Goal: Task Accomplishment & Management: Use online tool/utility

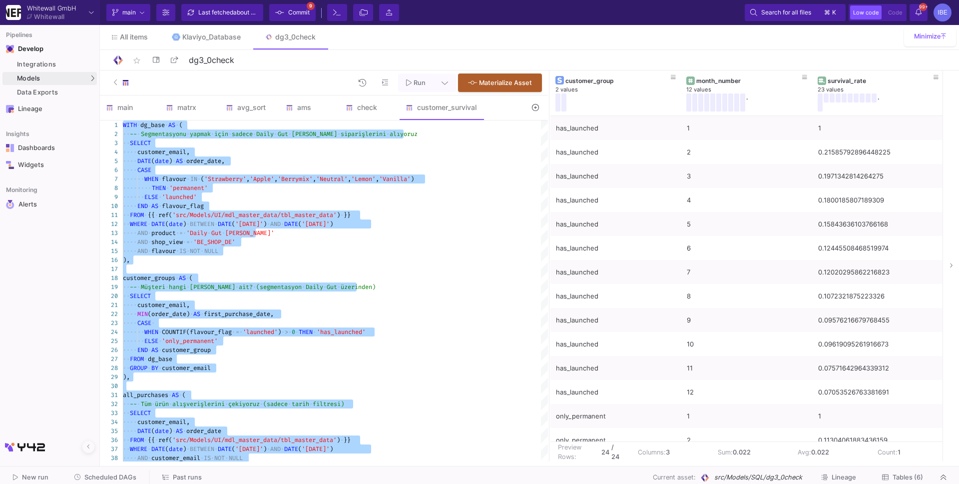
scroll to position [250, 0]
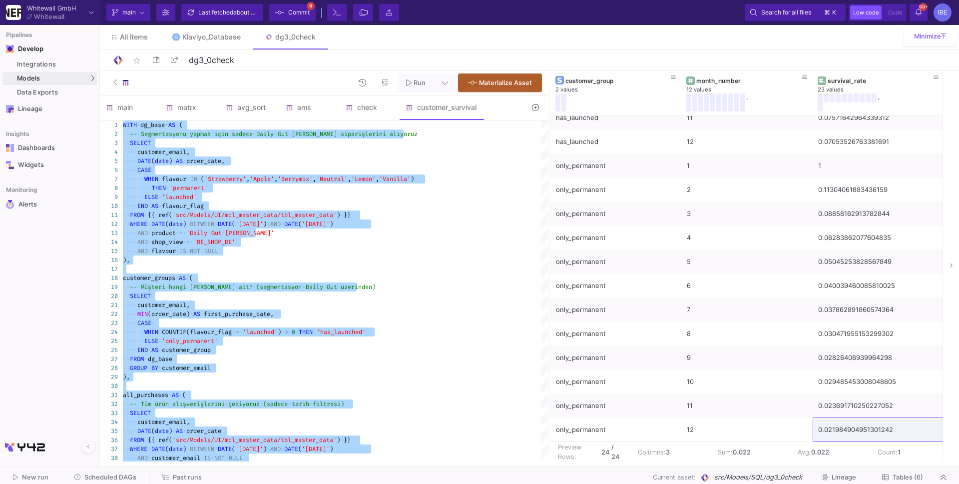
click at [306, 16] on span "Commit" at bounding box center [298, 12] width 21 height 15
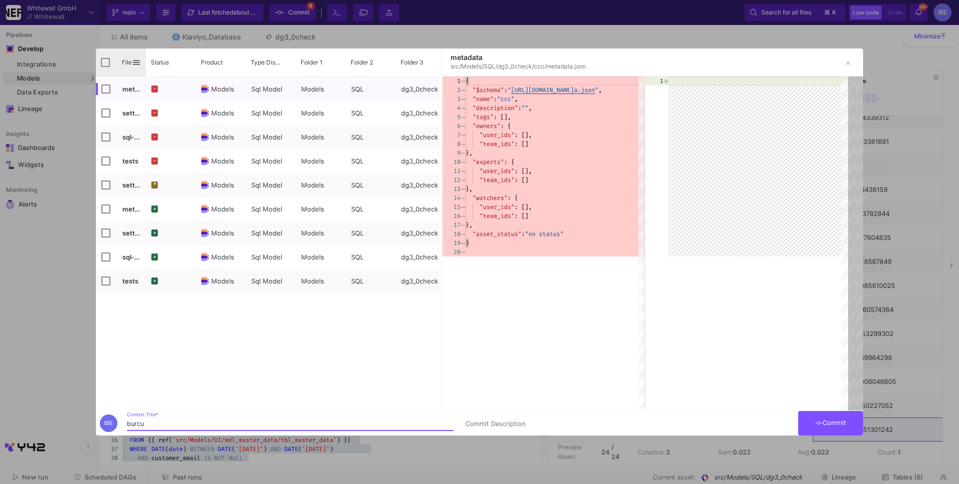
type input "burcu"
click at [106, 66] on input "Press Space to toggle all rows selection (unchecked)" at bounding box center [105, 62] width 9 height 9
checkbox input "true"
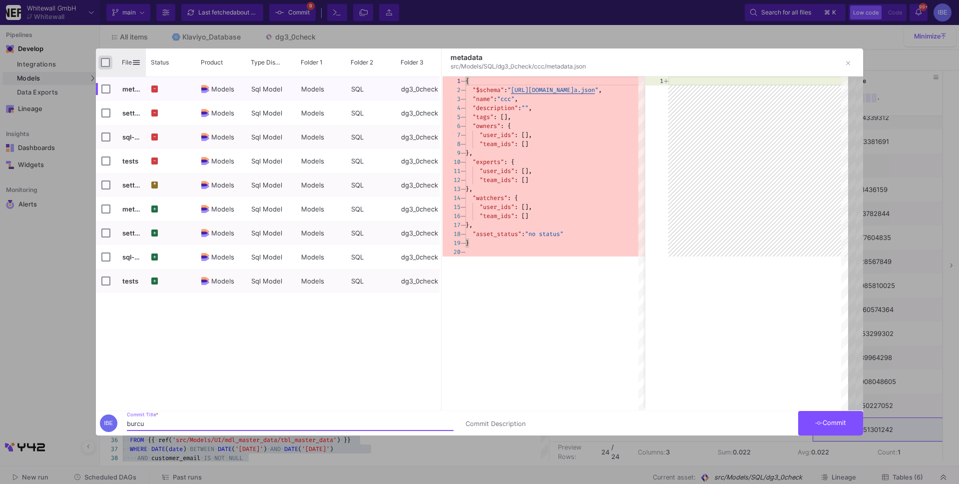
checkbox input "true"
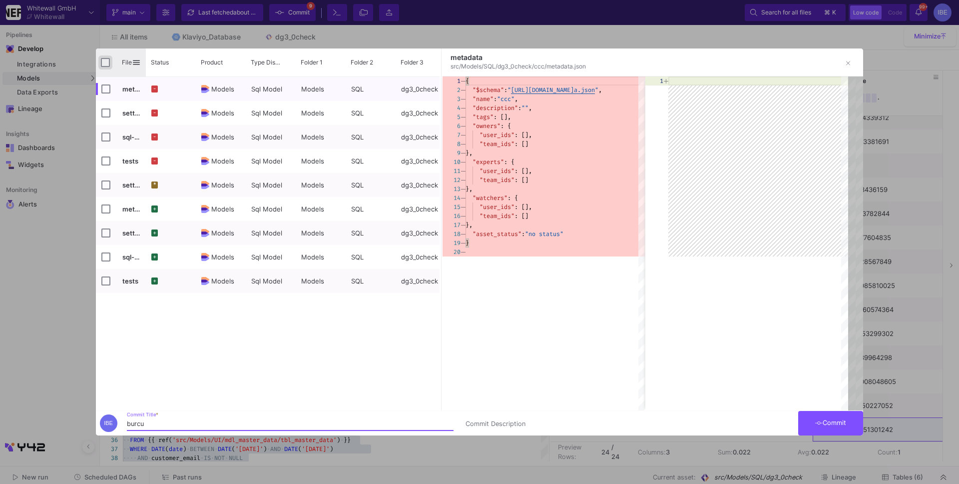
checkbox input "true"
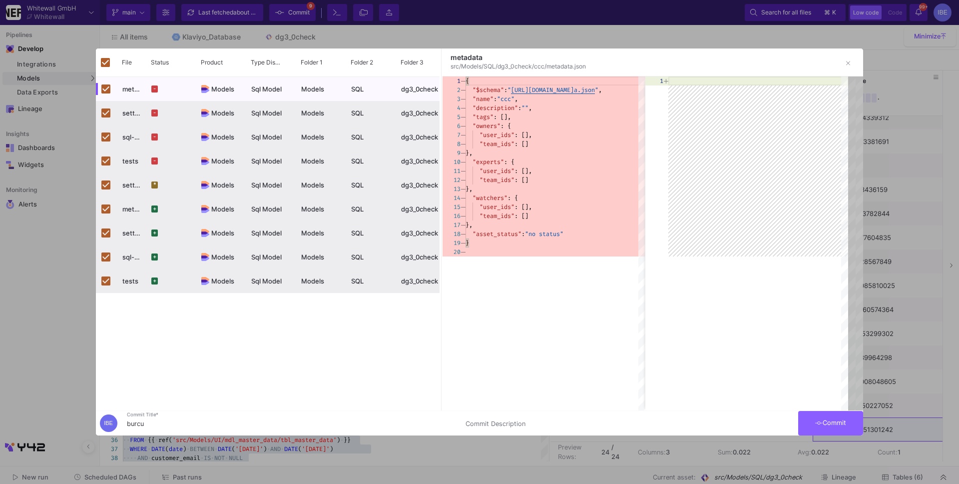
click at [823, 424] on span "Commit" at bounding box center [830, 422] width 31 height 7
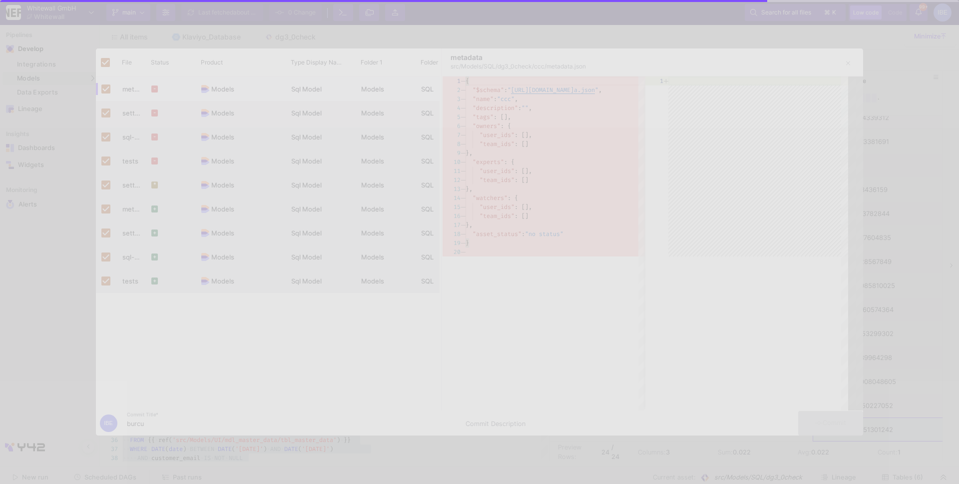
checkbox input "false"
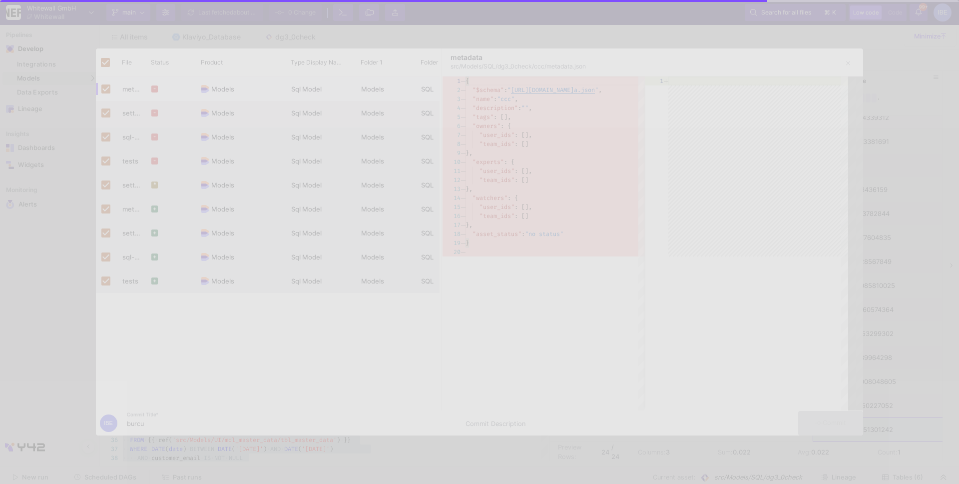
checkbox input "false"
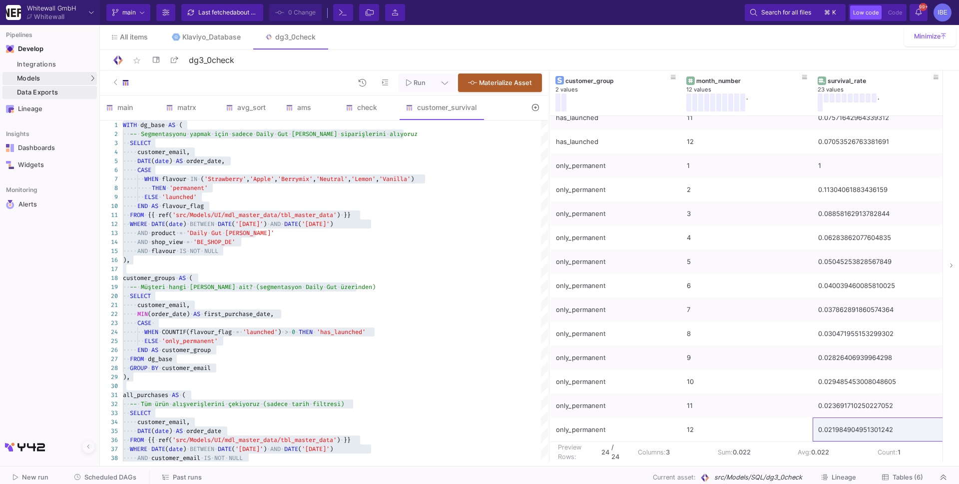
click at [117, 100] on mat-tooltip-component "Data Exports (option + shift + x)" at bounding box center [151, 92] width 100 height 21
click at [120, 89] on link "SQL-Models" at bounding box center [138, 96] width 74 height 16
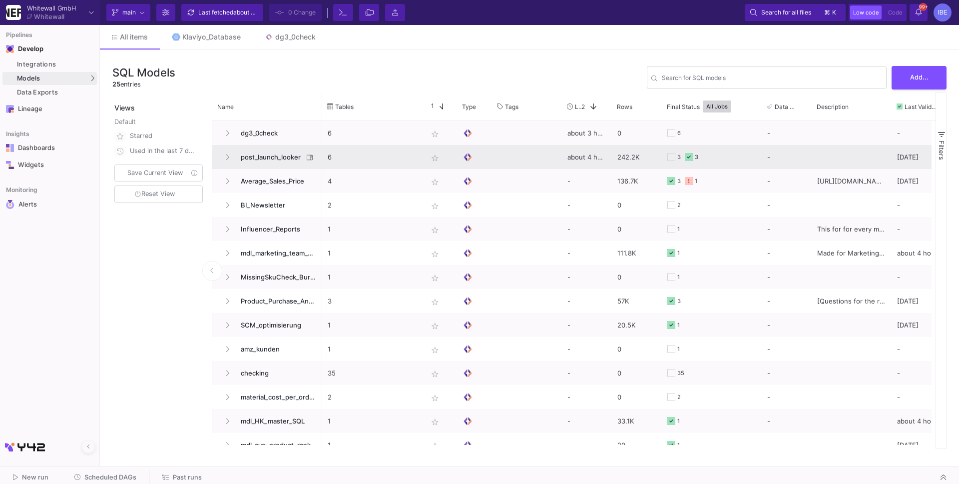
click at [274, 158] on span "post_launch_looker" at bounding box center [269, 156] width 68 height 23
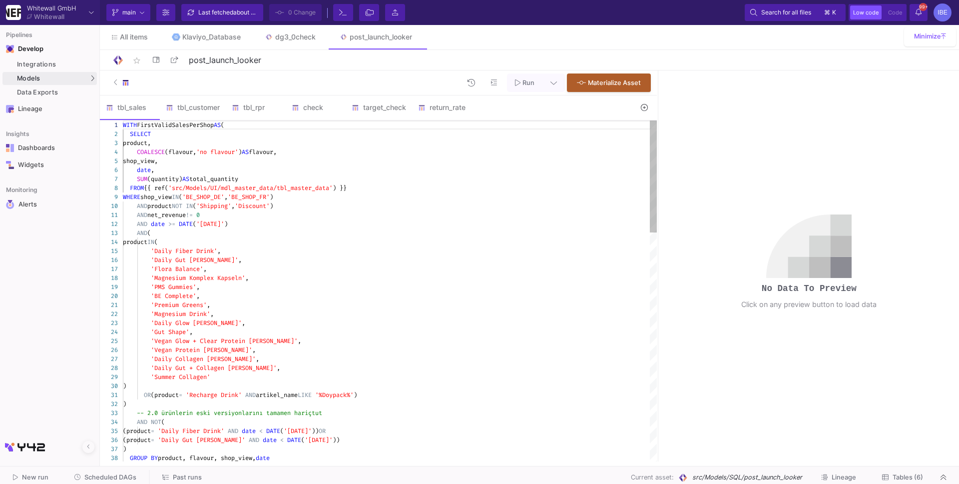
click at [209, 171] on div "date ," at bounding box center [390, 169] width 534 height 9
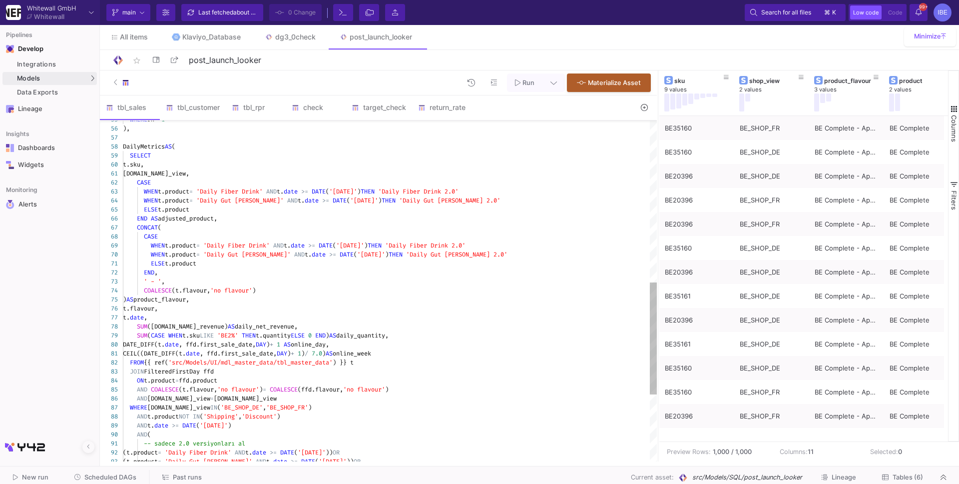
click at [306, 261] on div "ELSE t.product" at bounding box center [390, 263] width 534 height 9
click at [541, 358] on div "FROM {{ ref( 'src/Models/UI/mdl_master_data/tbl_master_data' ) }} t" at bounding box center [390, 362] width 534 height 9
type textarea "WITH FirstValidSalesPerShop AS ( SELECT product, COALESCE(flavour, 'no flavour'…"
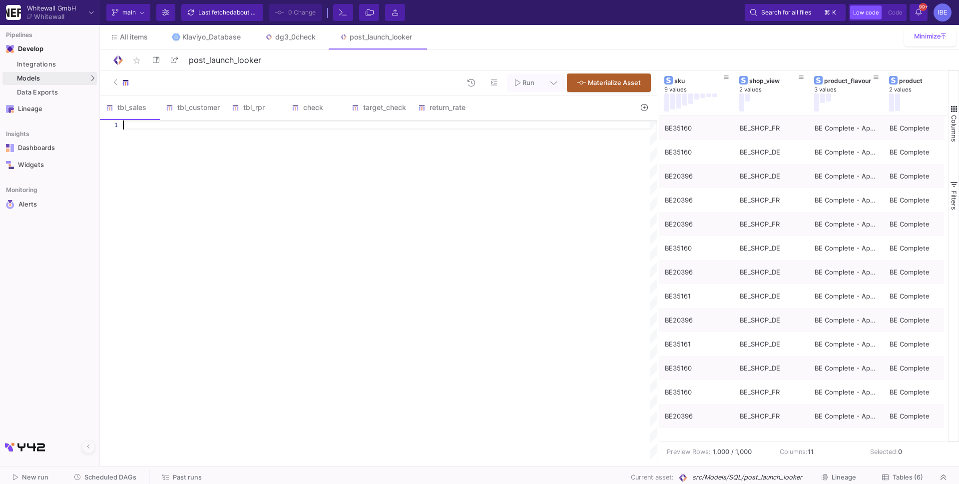
paste textarea "CONCAT('Month ', CEIL([DOMAIN_NAME]_week / 4.0)) AS online_month FROM DailyMetr…"
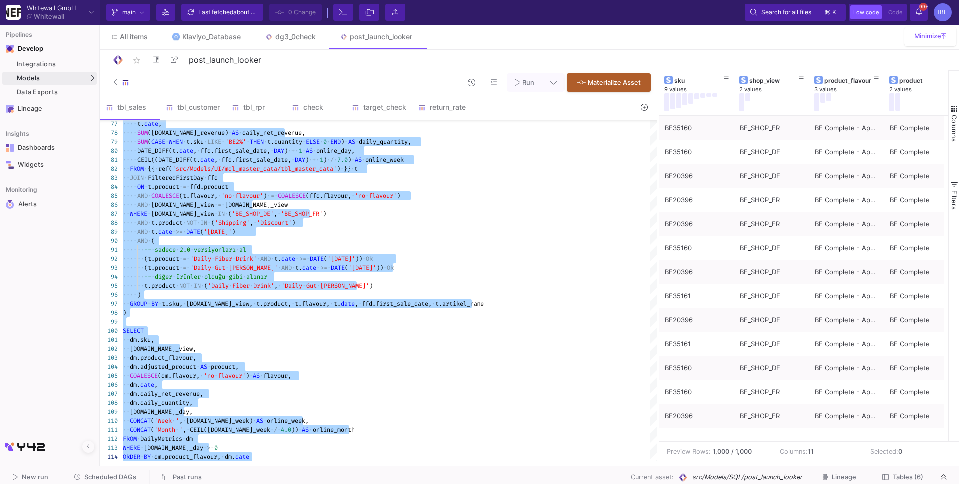
click at [521, 83] on span "Run" at bounding box center [524, 81] width 19 height 7
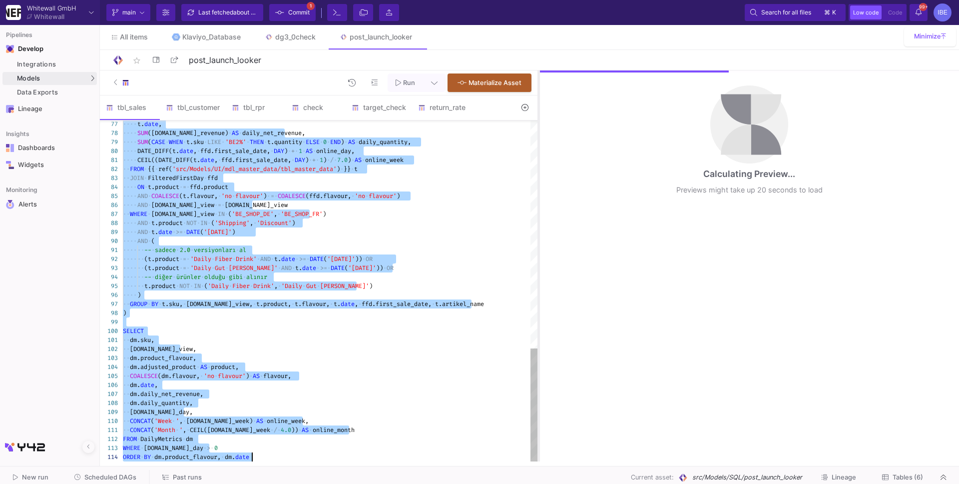
drag, startPoint x: 658, startPoint y: 162, endPoint x: 539, endPoint y: 137, distance: 121.9
click at [539, 137] on div at bounding box center [538, 265] width 2 height 391
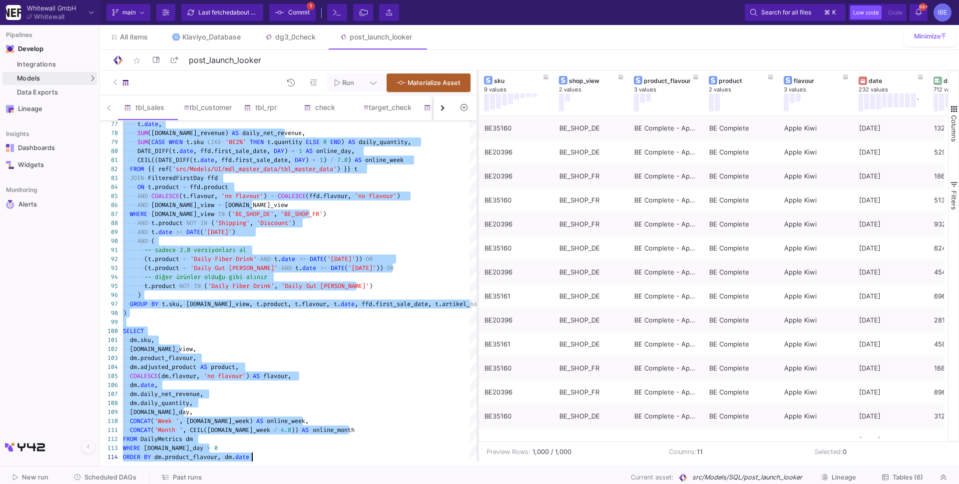
drag, startPoint x: 538, startPoint y: 212, endPoint x: 469, endPoint y: 213, distance: 68.9
click at [477, 213] on div at bounding box center [478, 265] width 2 height 391
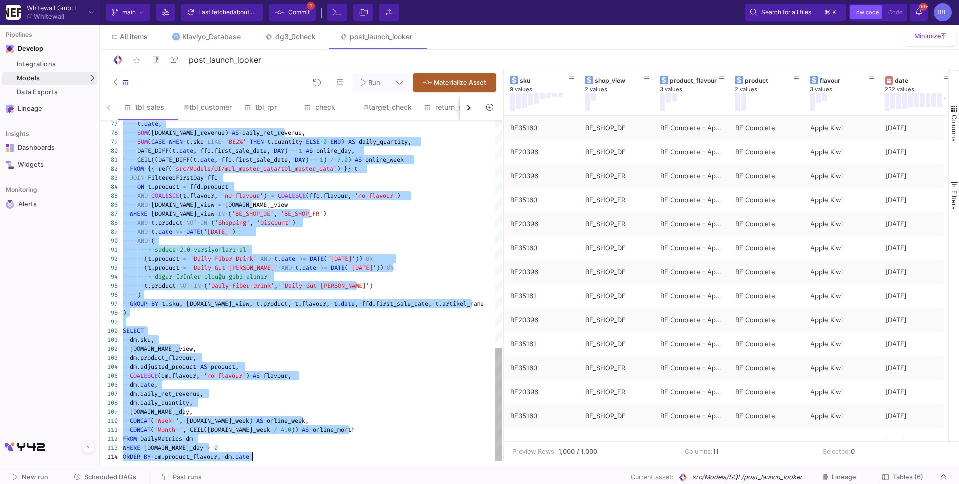
drag, startPoint x: 468, startPoint y: 211, endPoint x: 499, endPoint y: 221, distance: 33.0
click at [500, 222] on as-split "Run Materialize Asset tbl_sales tbl_customer tbl_rpr check target_check return_…" at bounding box center [529, 265] width 859 height 391
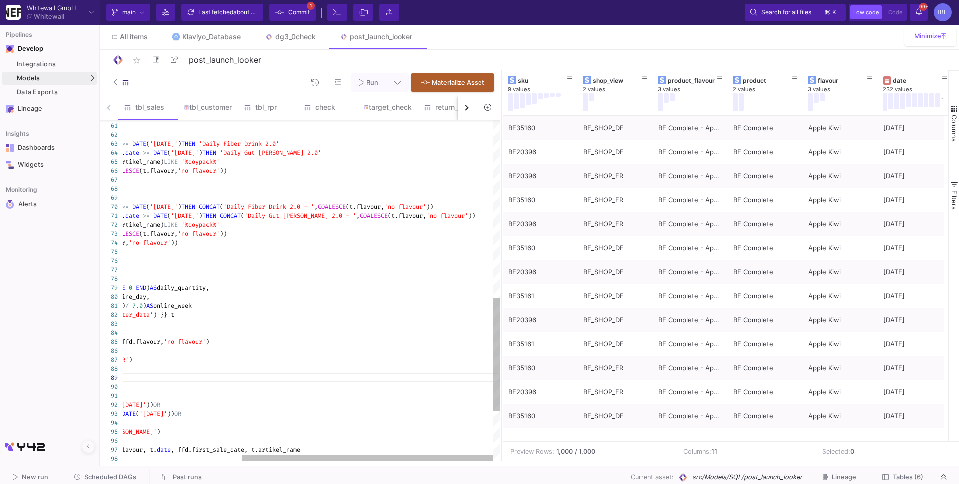
click at [404, 155] on div "WHEN t.product = 'Daily Gut [PERSON_NAME]' AND t. date >= DATE ( '[DATE]' ) THE…" at bounding box center [222, 152] width 557 height 9
type textarea "WITH FirstValidSalesPerShop AS ( SELECT product, COALESCE(flavour, 'no flavour'…"
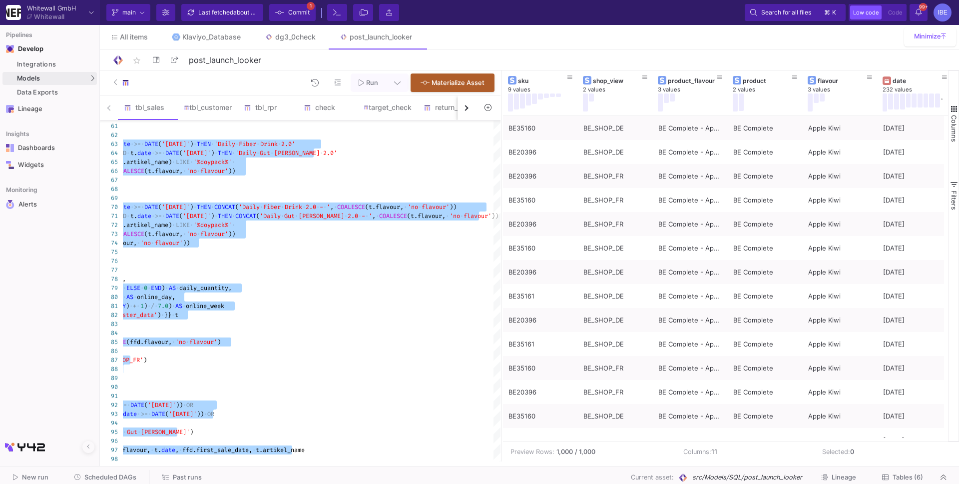
click at [402, 79] on button at bounding box center [397, 82] width 22 height 18
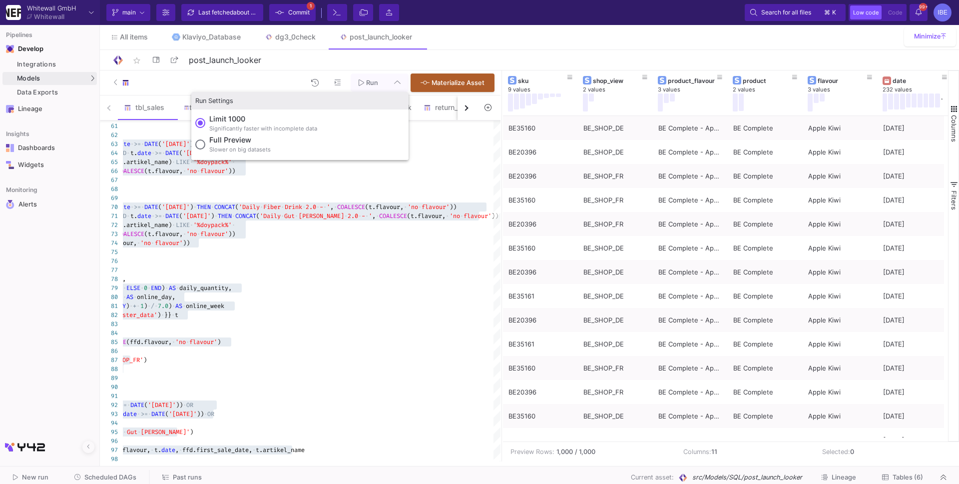
click at [297, 141] on label "Full preview Slower on big datasets" at bounding box center [299, 144] width 209 height 21
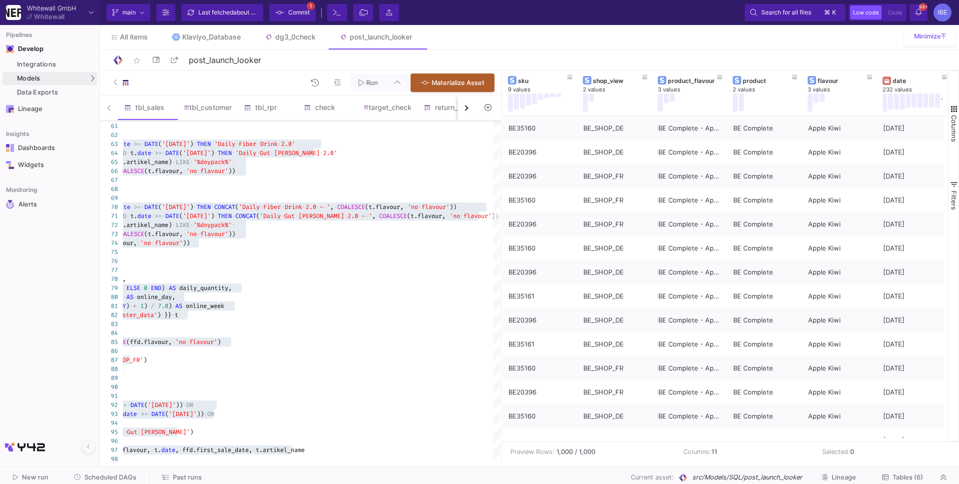
click at [205, 141] on input "Full preview Slower on big datasets" at bounding box center [200, 144] width 10 height 10
radio input "true"
click at [371, 79] on span "Run" at bounding box center [372, 82] width 12 height 7
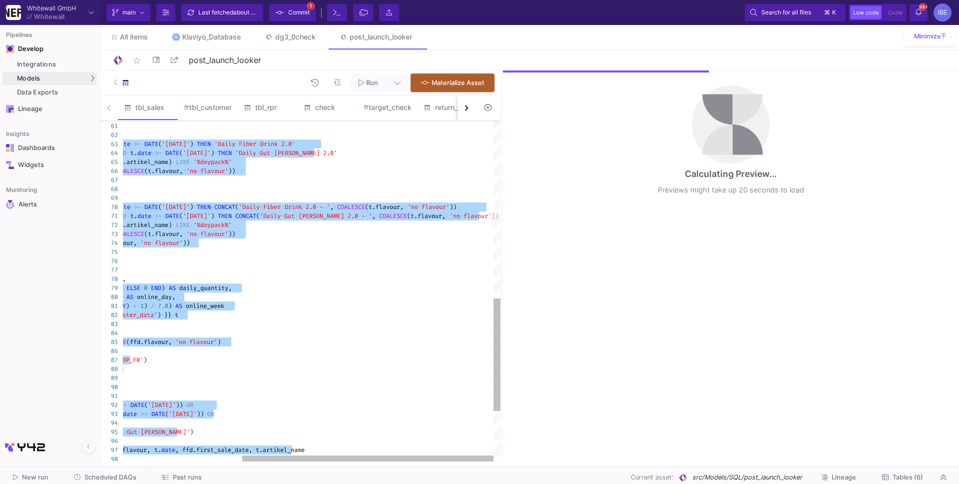
type textarea "WHEN t.product = 'Daily Gut [PERSON_NAME]' AND [DOMAIN_NAME] >= DATE('[DATE]') …"
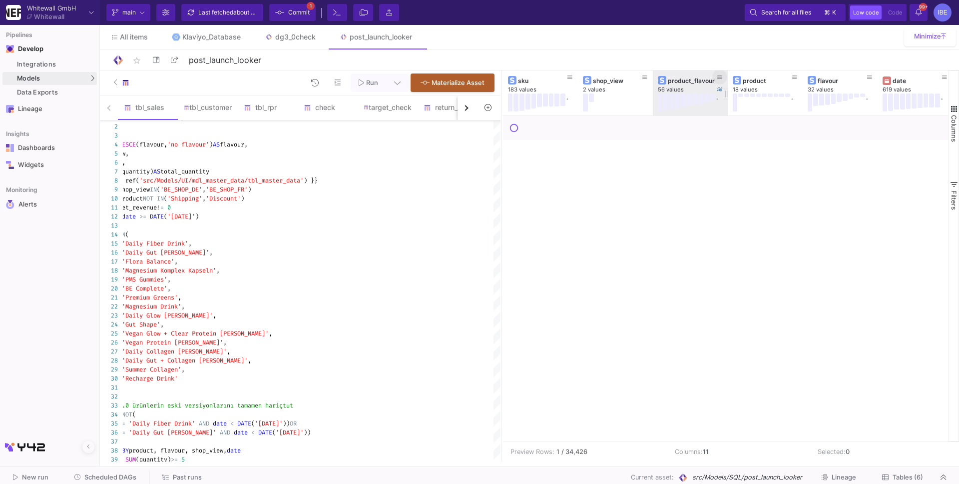
click at [723, 80] on button at bounding box center [719, 76] width 15 height 15
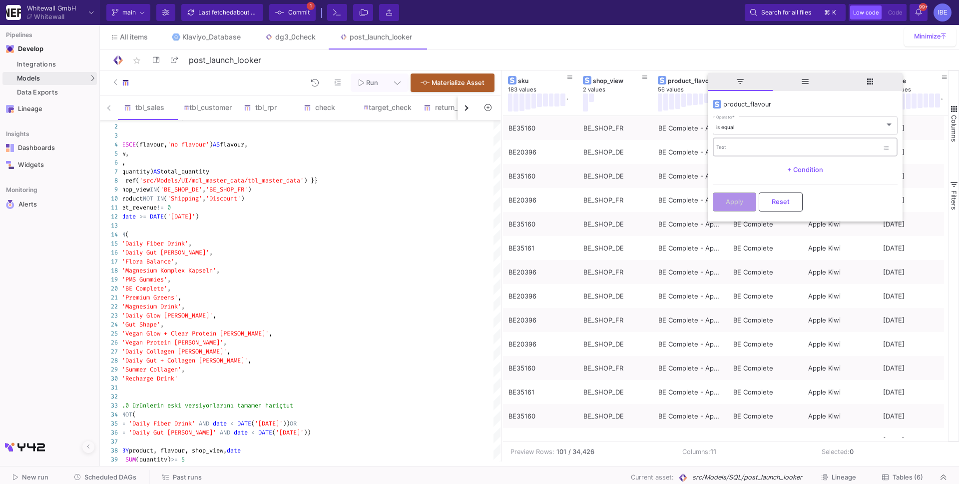
click at [746, 141] on div "Text" at bounding box center [797, 146] width 162 height 20
click at [743, 112] on div "product_flavour" at bounding box center [805, 106] width 185 height 17
click at [743, 121] on div "is equal Operator *" at bounding box center [804, 125] width 177 height 20
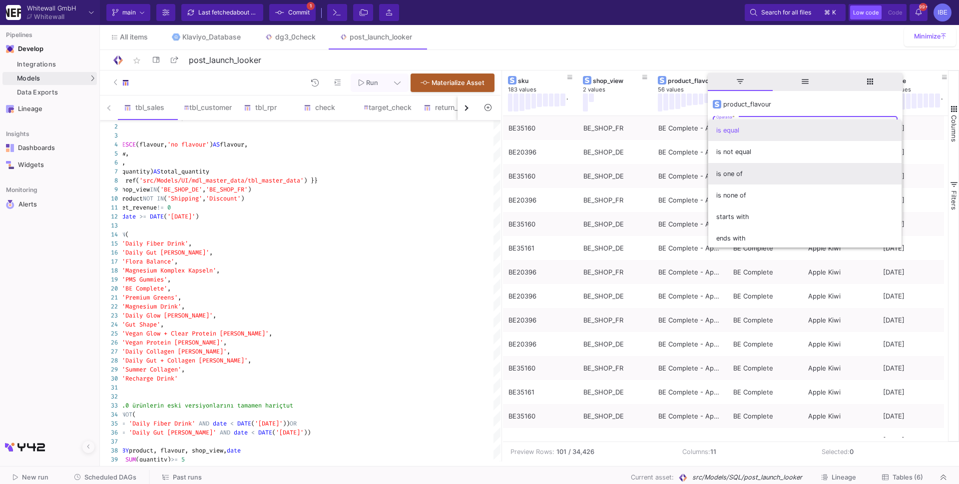
scroll to position [88, 0]
click at [746, 171] on span "contains" at bounding box center [804, 171] width 177 height 21
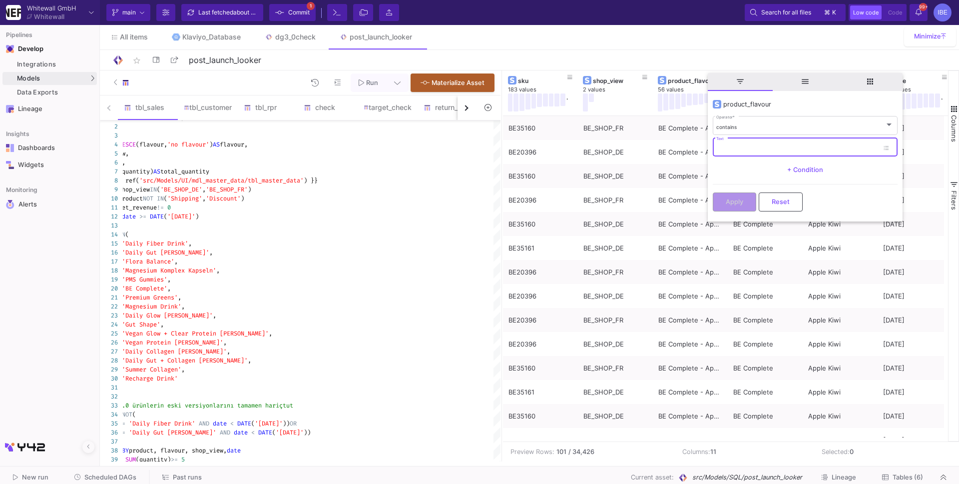
click at [735, 149] on input "Text" at bounding box center [797, 148] width 162 height 6
type input "D"
type input "Doypack"
click at [735, 198] on span "Apply" at bounding box center [734, 200] width 17 height 7
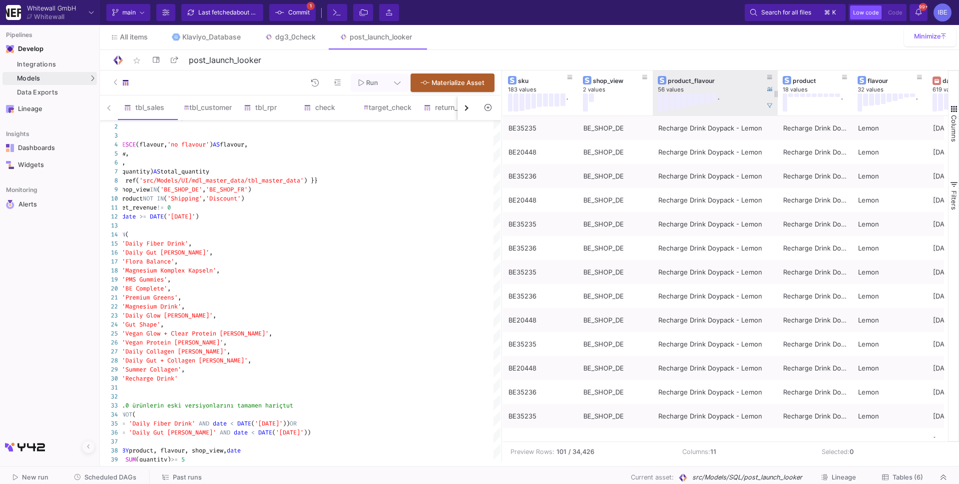
drag, startPoint x: 726, startPoint y: 89, endPoint x: 775, endPoint y: 94, distance: 48.8
click at [776, 94] on div at bounding box center [778, 92] width 4 height 45
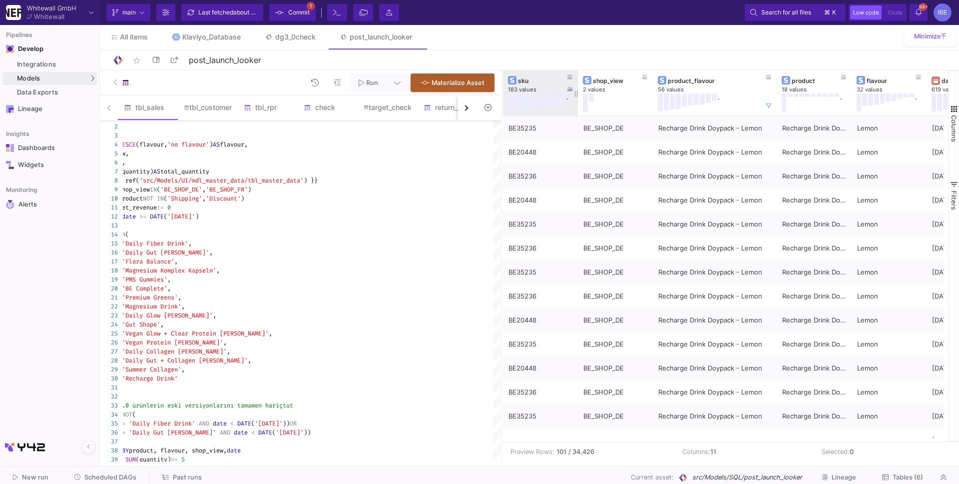
click at [554, 75] on div "sku" at bounding box center [540, 80] width 65 height 11
click at [553, 75] on div "sku" at bounding box center [540, 80] width 65 height 11
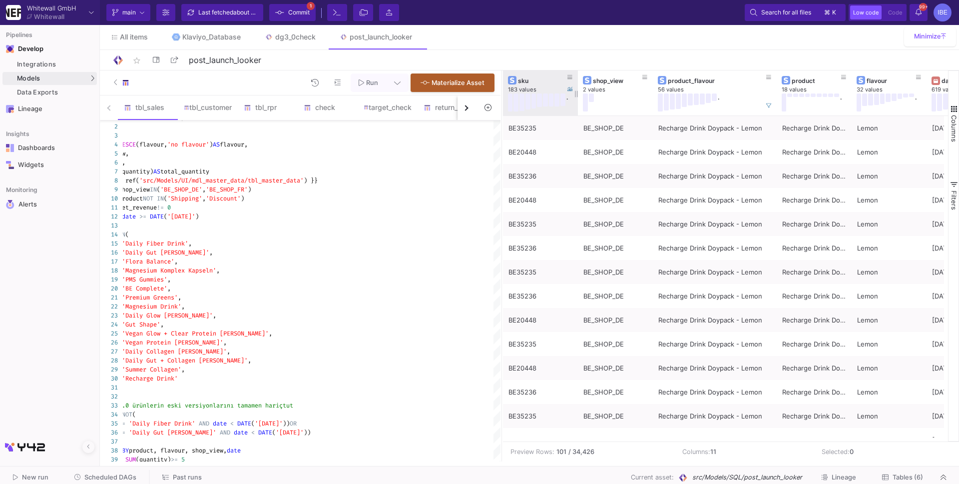
click at [553, 75] on div "sku" at bounding box center [540, 80] width 65 height 11
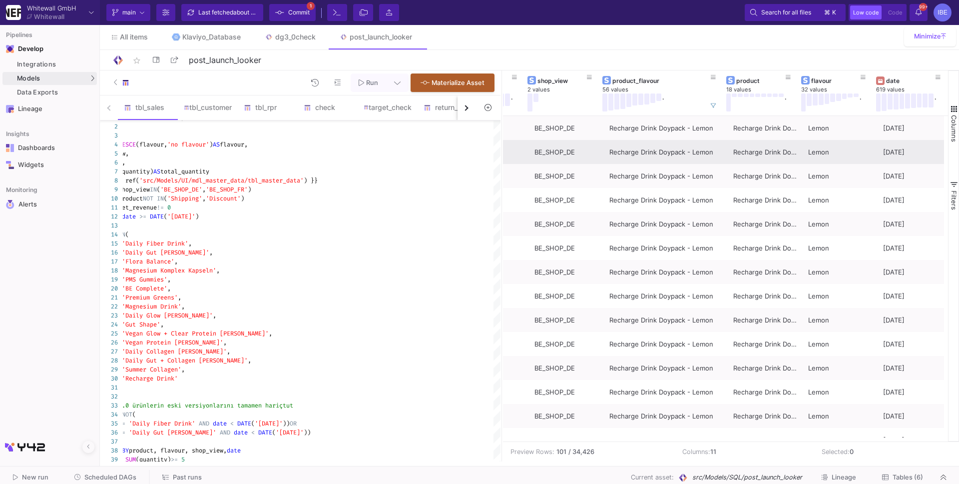
scroll to position [0, 55]
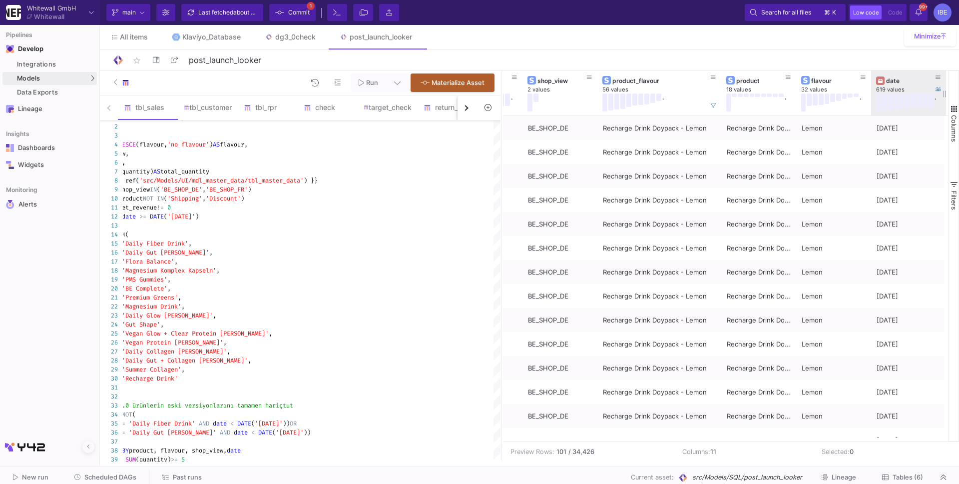
click at [917, 82] on div "date" at bounding box center [910, 80] width 49 height 7
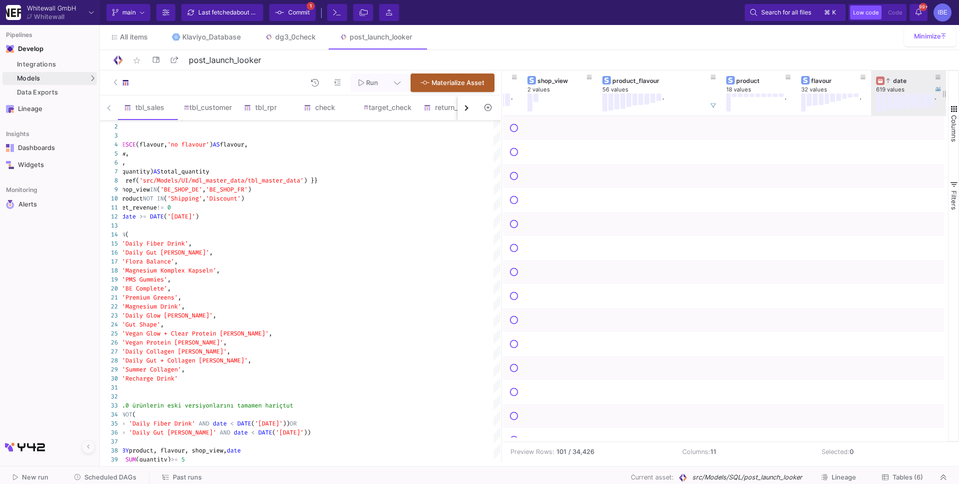
click at [917, 82] on div "date" at bounding box center [910, 80] width 49 height 7
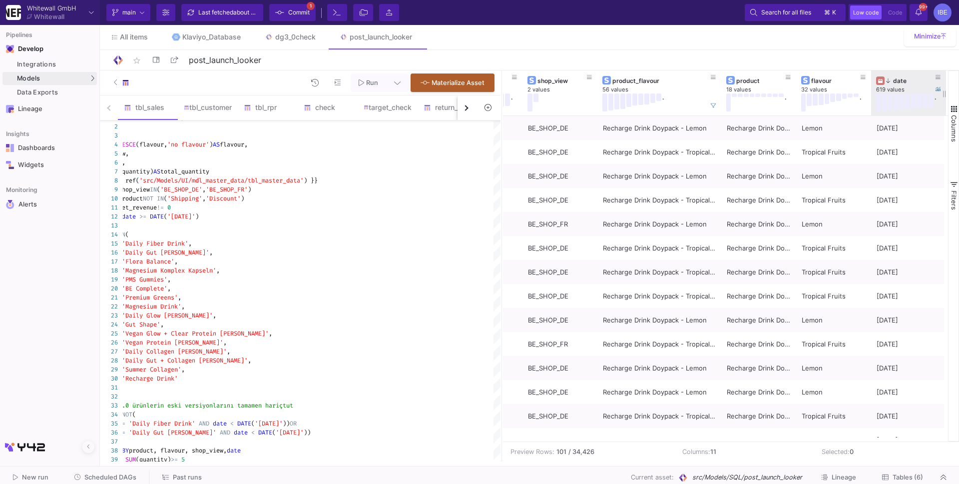
click at [917, 82] on div "date" at bounding box center [910, 80] width 49 height 7
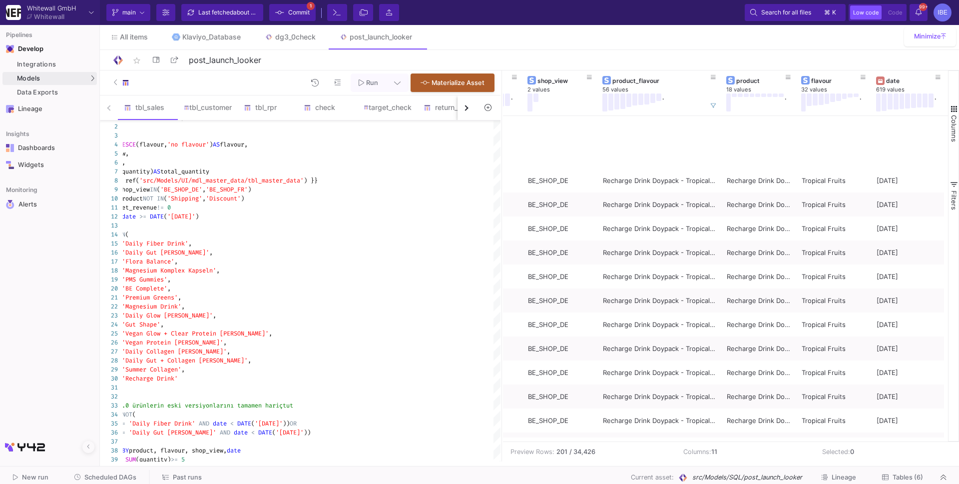
scroll to position [3931, 0]
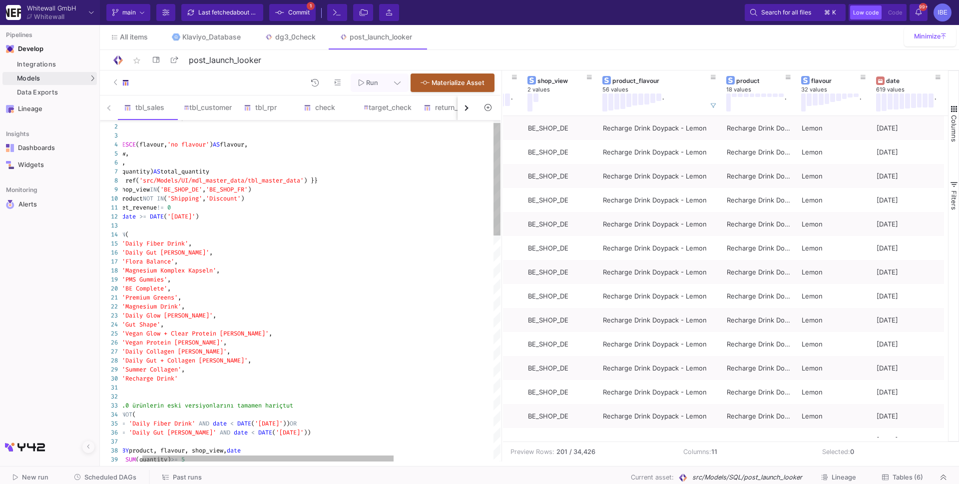
type textarea "'Premium Greens', 'Magnesium Drink', 'Daily Glow [PERSON_NAME]', 'Gut Shape', '…"
click at [413, 343] on div "'Vegan Protein [PERSON_NAME]' ," at bounding box center [372, 342] width 557 height 9
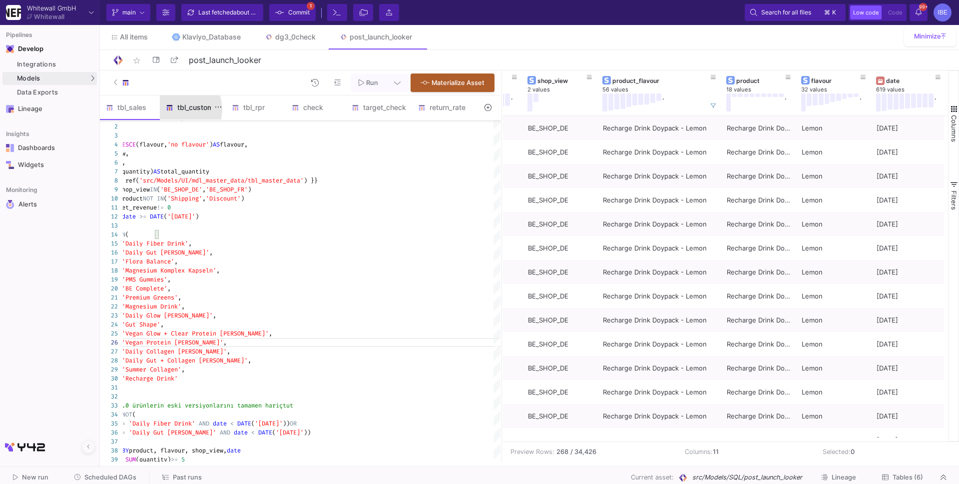
click at [197, 109] on div "tbl_customer" at bounding box center [193, 107] width 54 height 8
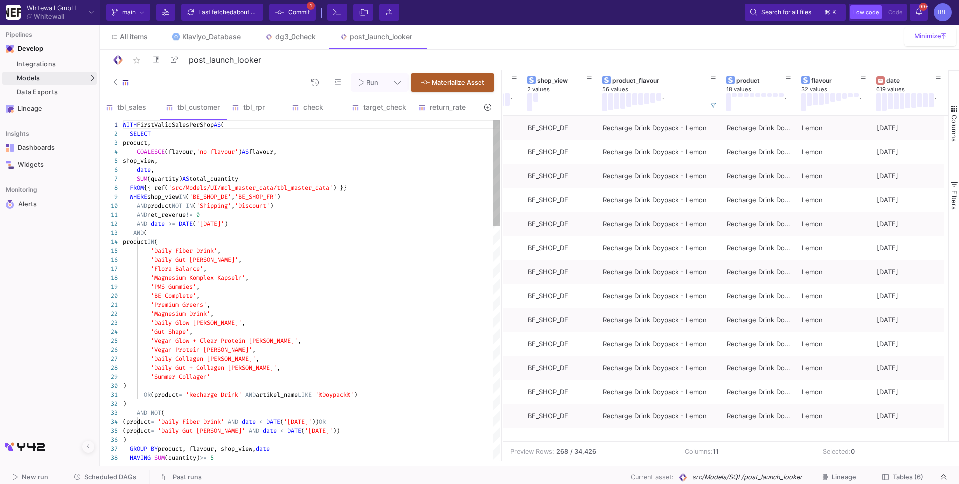
click at [287, 235] on div "AND (" at bounding box center [312, 232] width 378 height 9
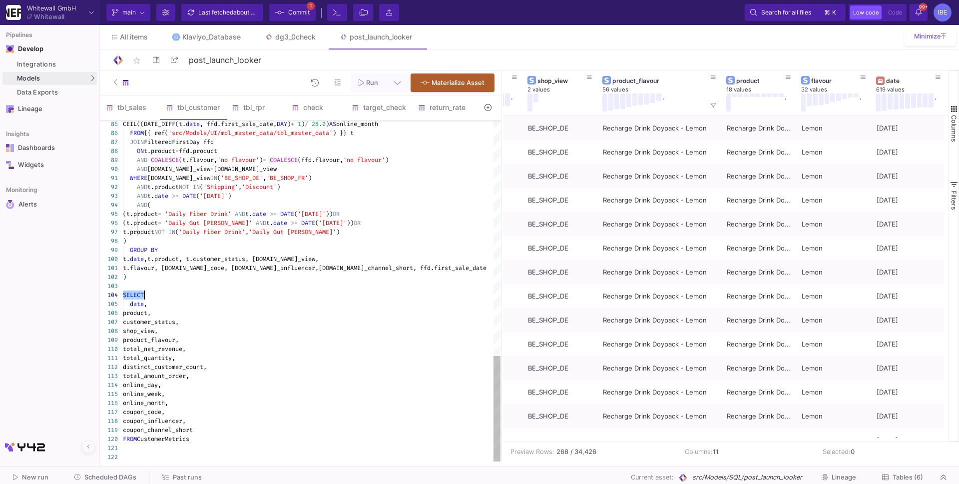
type textarea "WITH FirstValidSalesPerShop AS ( SELECT product, COALESCE(flavour, 'no flavour'…"
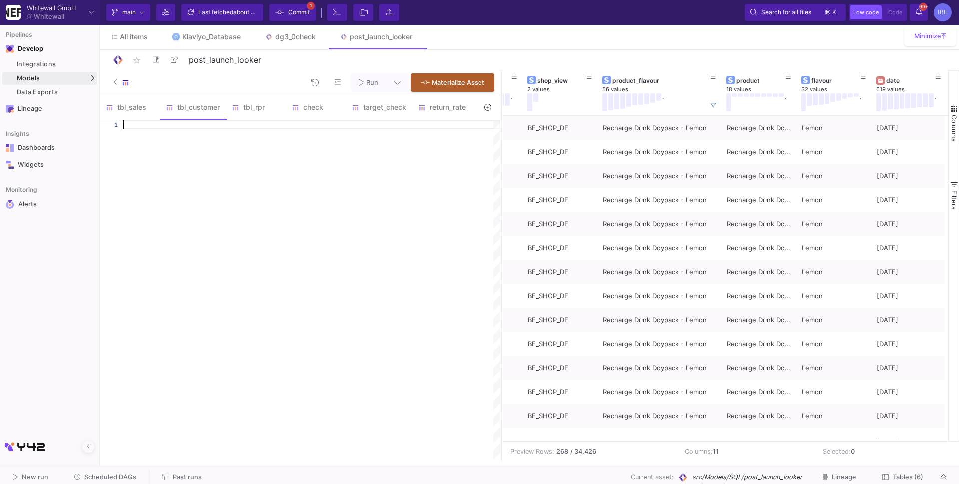
paste textarea "coupon_influencer, coupon_channel_short FROM CustomerMetrics;"
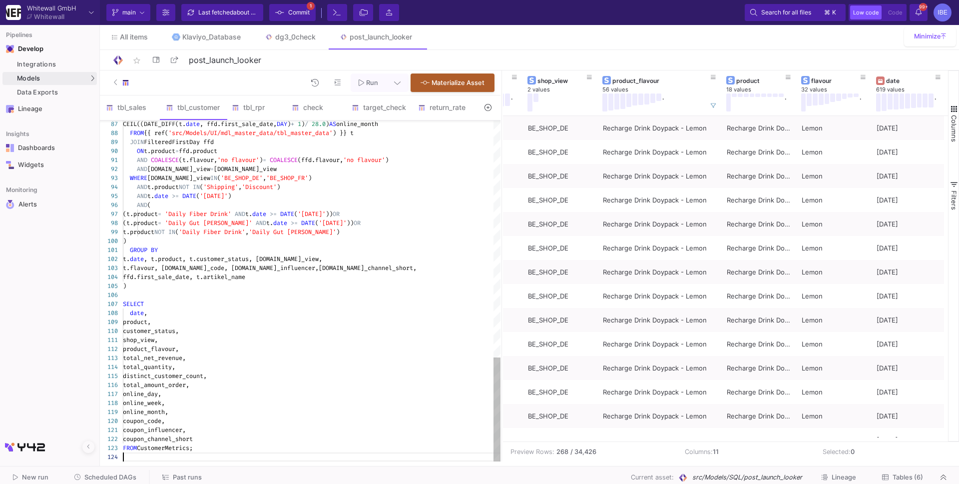
type textarea "coupon_influencer, coupon_channel_short FROM CustomerMetrics"
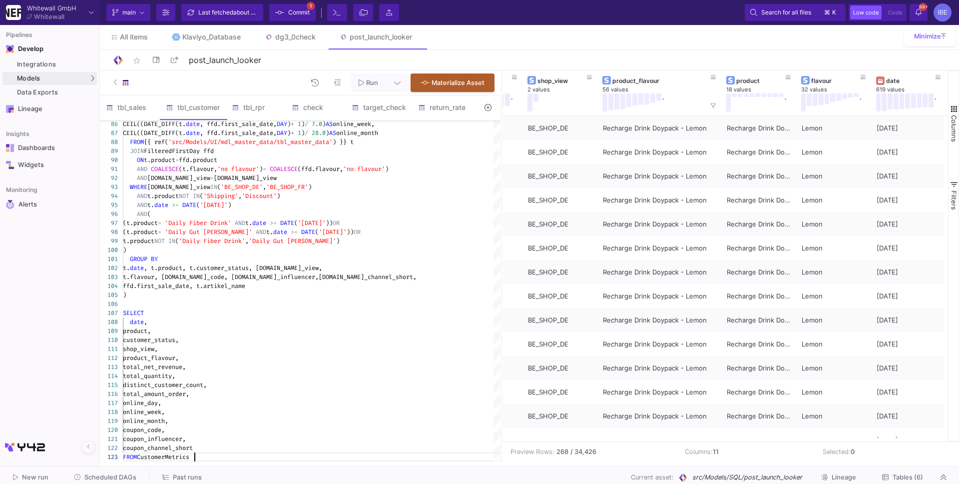
click at [368, 91] on button "Run" at bounding box center [368, 82] width 35 height 18
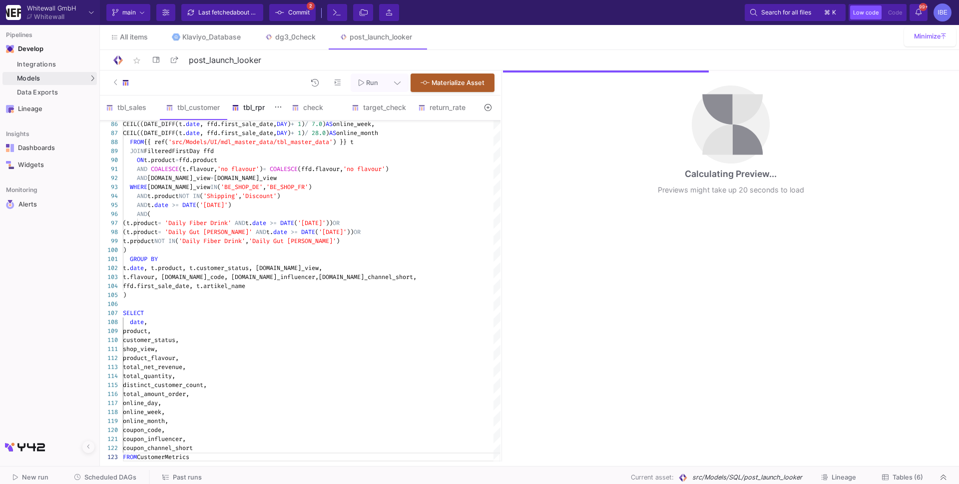
click at [253, 109] on div "tbl_rpr" at bounding box center [256, 107] width 48 height 8
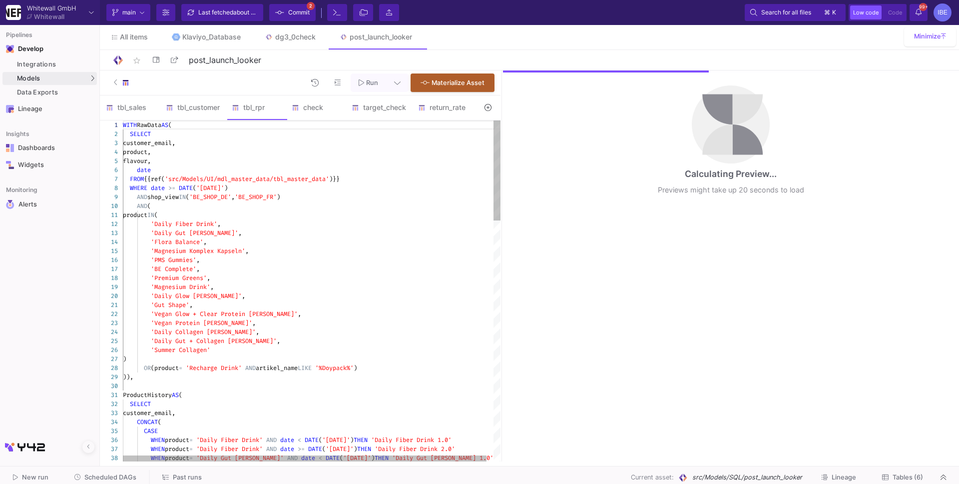
click at [288, 223] on div "'Daily Fiber Drink' ," at bounding box center [315, 223] width 385 height 9
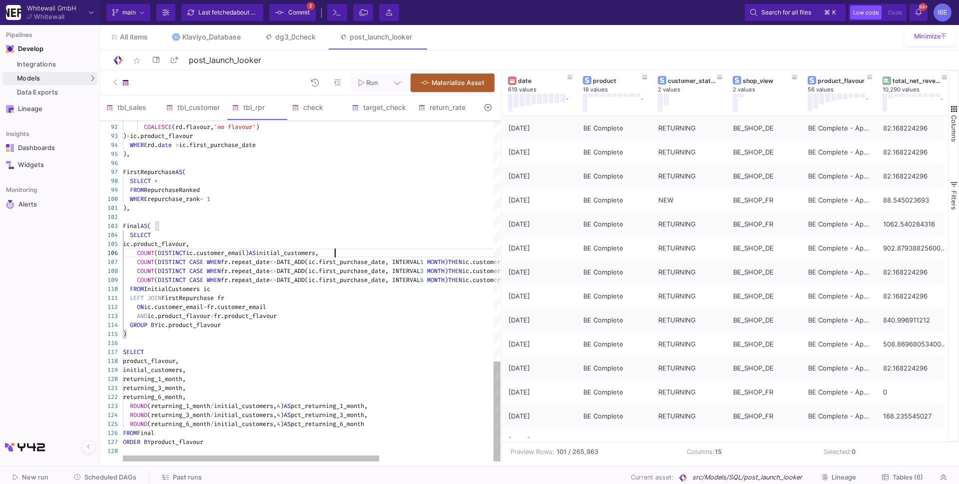
type textarea "WITH RawData AS ( SELECT customer_email, product, flavour, date FROM {{ref('src…"
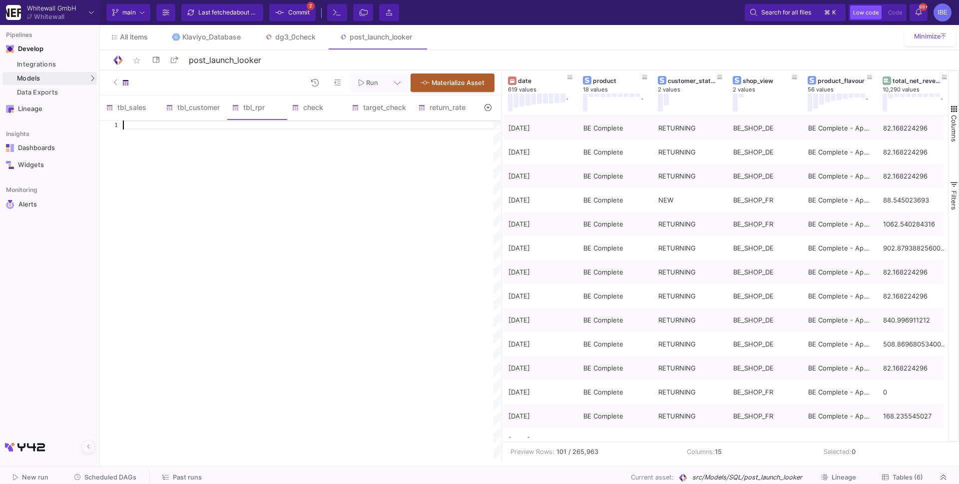
paste textarea "FROM Final ORDER BY product_flavour;"
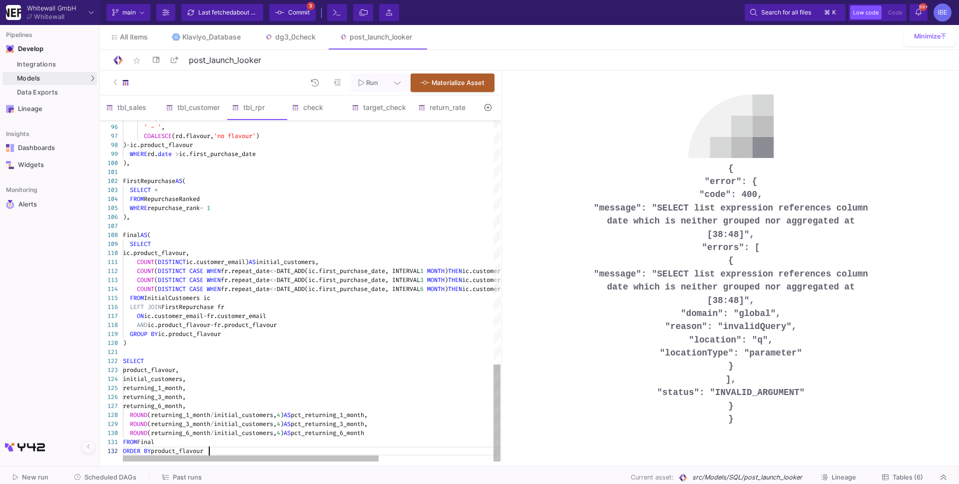
click at [371, 241] on div "SELECT" at bounding box center [396, 243] width 546 height 9
type textarea "WITH RawData AS ( SELECT customer_email, product, flavour, date, artikel_name F…"
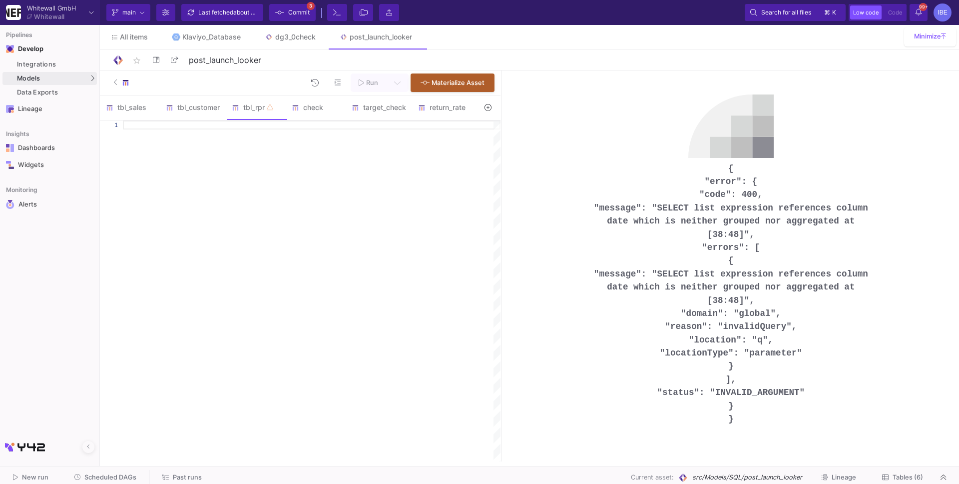
paste textarea "FROM Final ORDER BY product_flavour;"
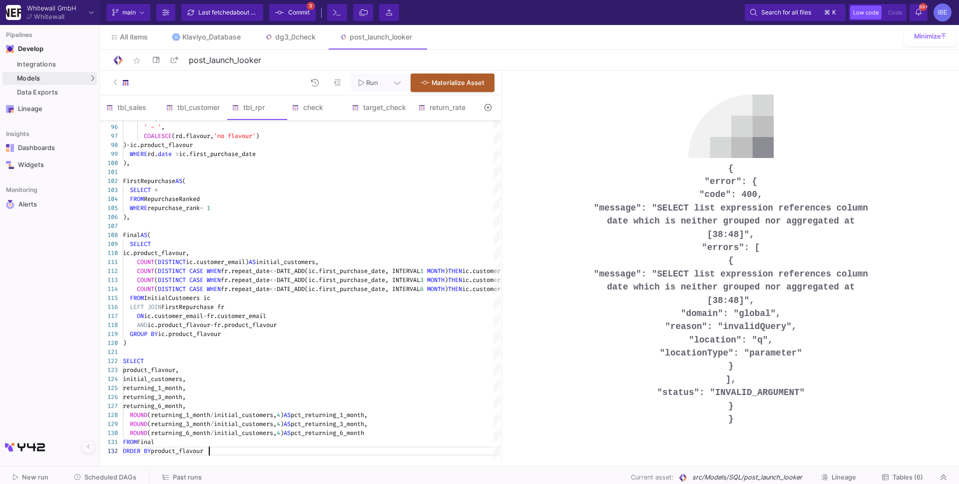
click at [774, 424] on pre "{ "error": { "code": 400, "message": "SELECT list expression references column …" at bounding box center [731, 294] width 300 height 264
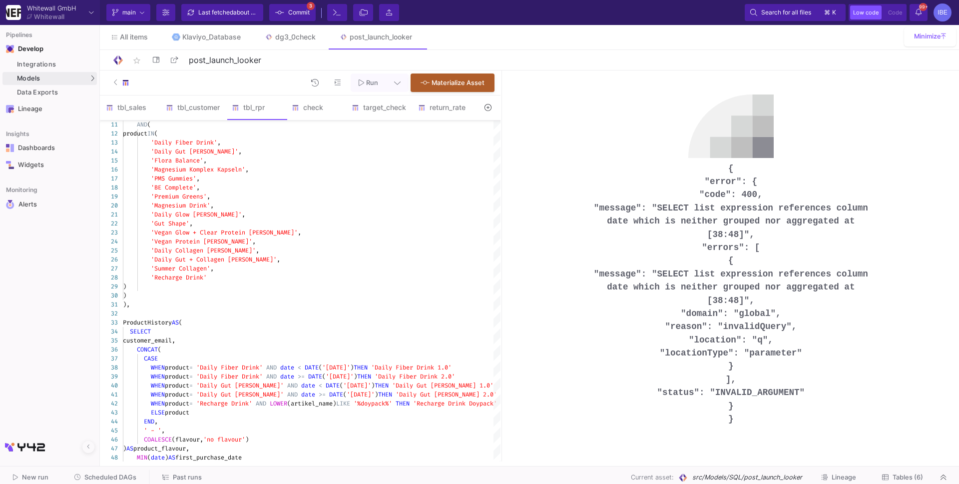
click at [705, 190] on pre "{ "error": { "code": 400, "message": "SELECT list expression references column …" at bounding box center [731, 294] width 300 height 264
drag, startPoint x: 729, startPoint y: 165, endPoint x: 749, endPoint y: 445, distance: 280.4
click at [749, 445] on div "{ "error": { "code": 400, "message": "SELECT list expression references column …" at bounding box center [731, 265] width 330 height 373
copy pre "{ "error": { "code": 400, "message": "SELECT list expression references column …"
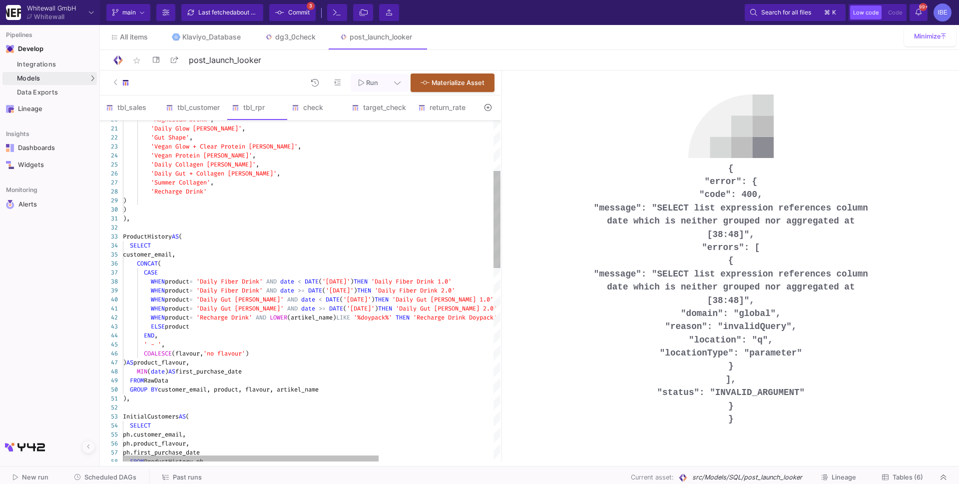
scroll to position [0, 85]
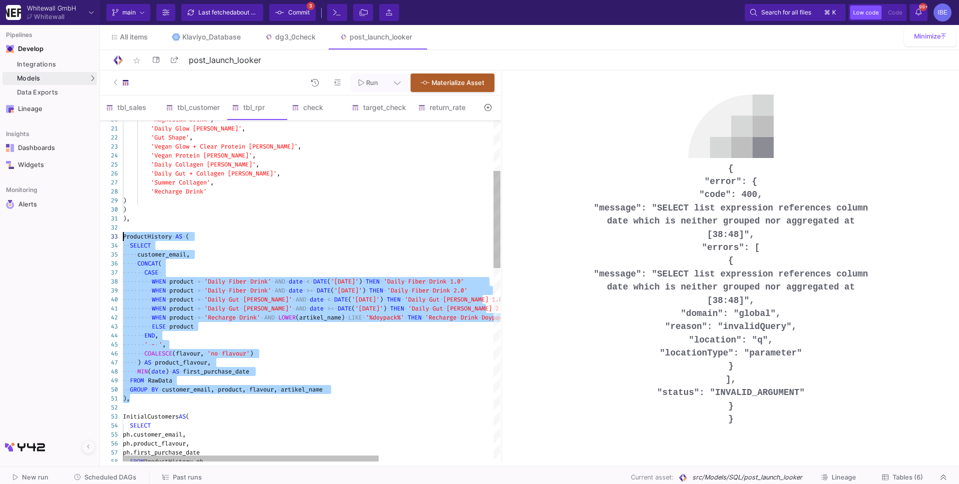
drag, startPoint x: 138, startPoint y: 398, endPoint x: 117, endPoint y: 233, distance: 166.2
paste textarea "InitialCustomers AS ( SELECT ph.customer_email, ph.product_flavour, ph.first_pu…"
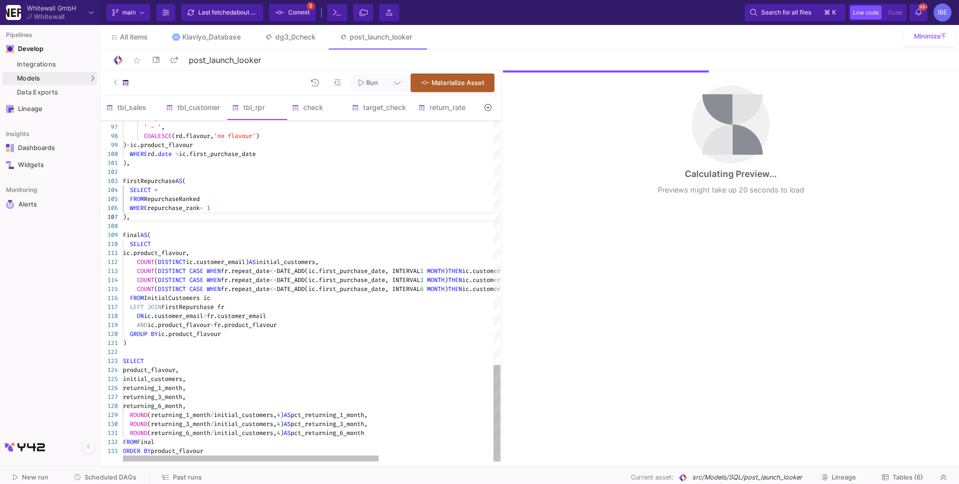
type textarea "WITH RawData AS ( SELECT customer_email, product, flavour, date, artikel_name F…"
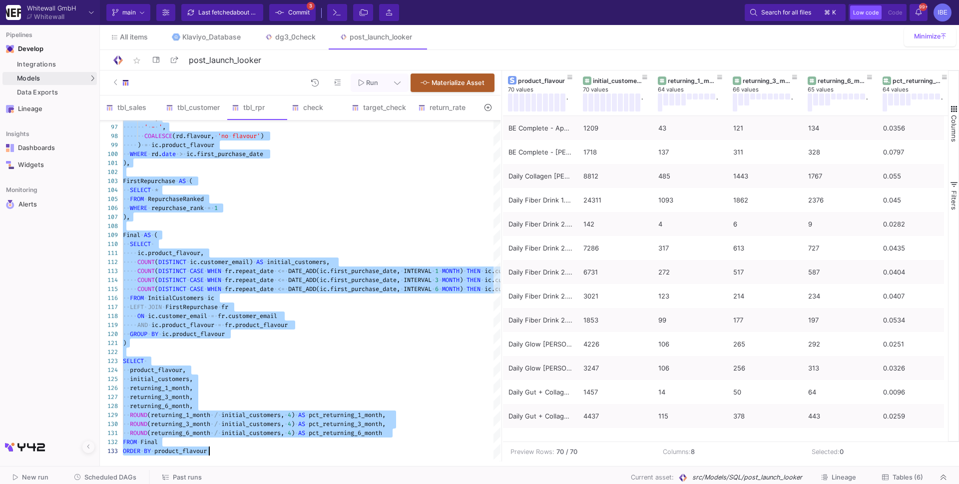
click at [299, 10] on span "Commit" at bounding box center [298, 12] width 21 height 15
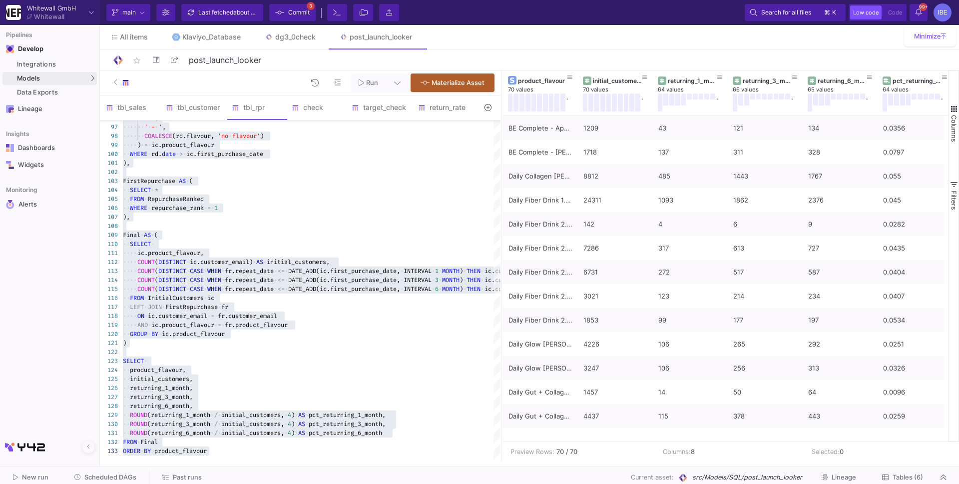
click at [300, 15] on span "Commit" at bounding box center [298, 12] width 21 height 15
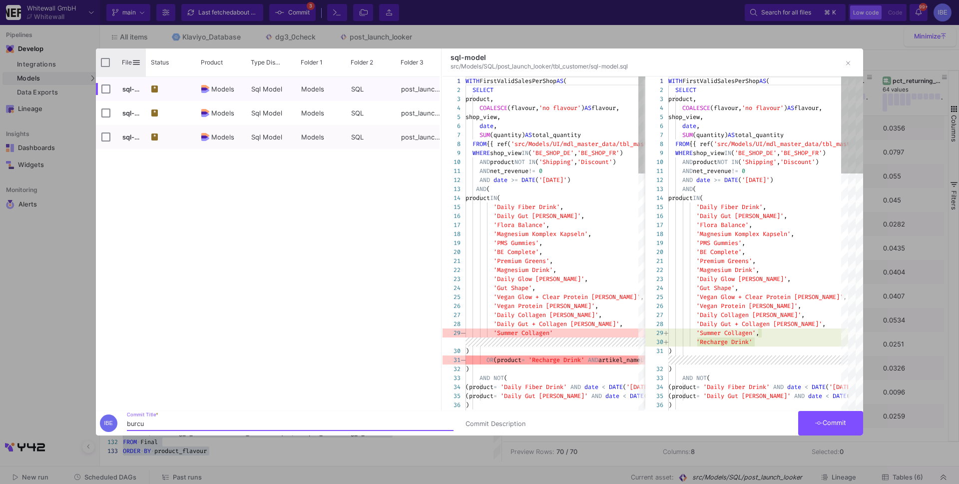
type input "burcu"
click at [106, 66] on input "Press Space to toggle all rows selection (unchecked)" at bounding box center [105, 62] width 9 height 9
checkbox input "true"
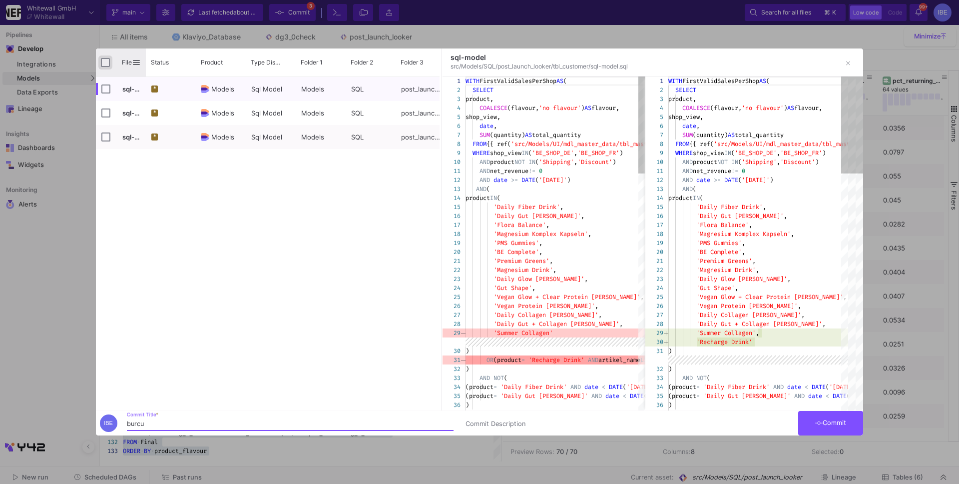
checkbox input "true"
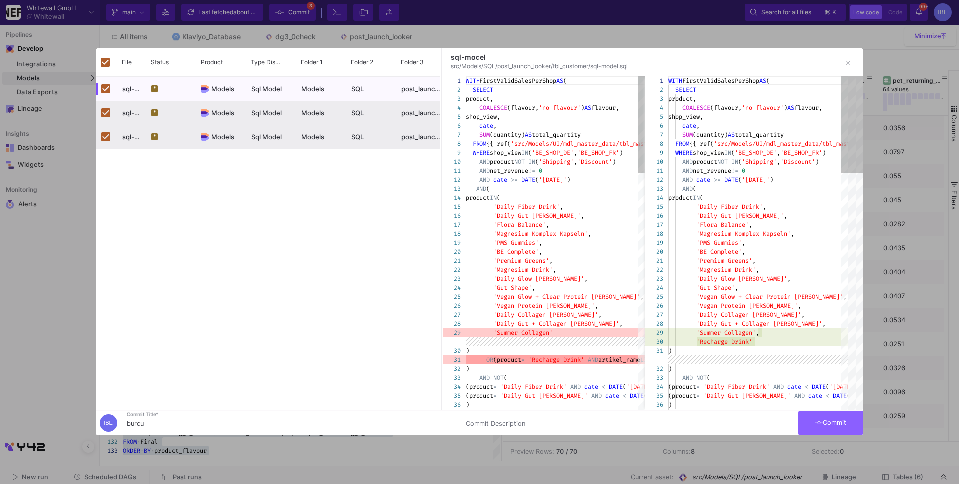
click at [821, 427] on button "Commit" at bounding box center [830, 423] width 65 height 24
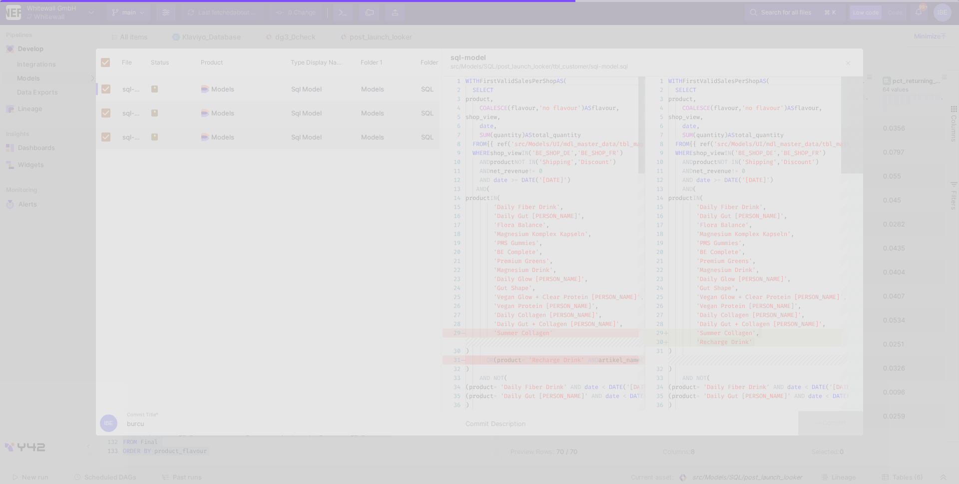
checkbox input "false"
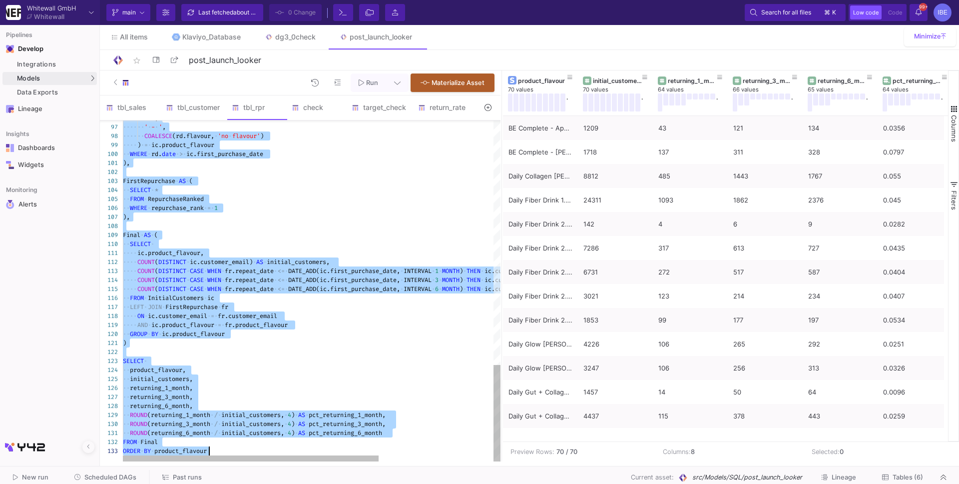
click at [454, 283] on span "MONTH" at bounding box center [450, 280] width 17 height 8
click at [304, 116] on div "check" at bounding box center [316, 107] width 60 height 24
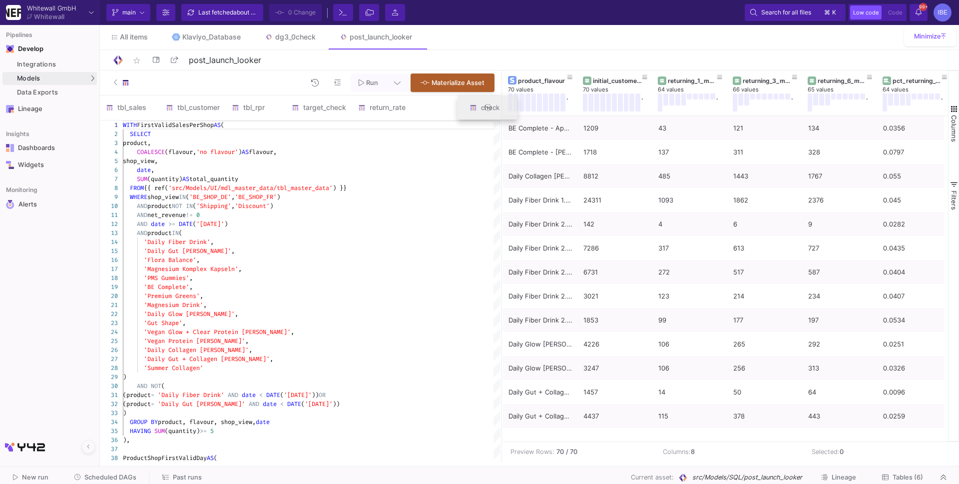
drag, startPoint x: 304, startPoint y: 116, endPoint x: 472, endPoint y: 119, distance: 168.4
drag, startPoint x: 390, startPoint y: 110, endPoint x: 319, endPoint y: 107, distance: 71.5
click at [304, 106] on div "return_rate" at bounding box center [316, 107] width 48 height 8
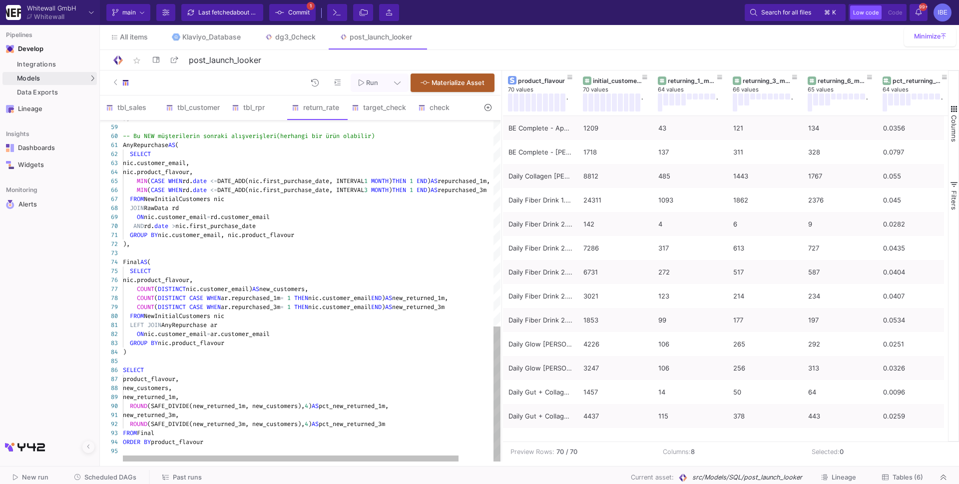
click at [301, 239] on div ")," at bounding box center [331, 243] width 417 height 9
type textarea "WITH RawData AS ( SELECT customer_email, product, flavour, date, customer_statu…"
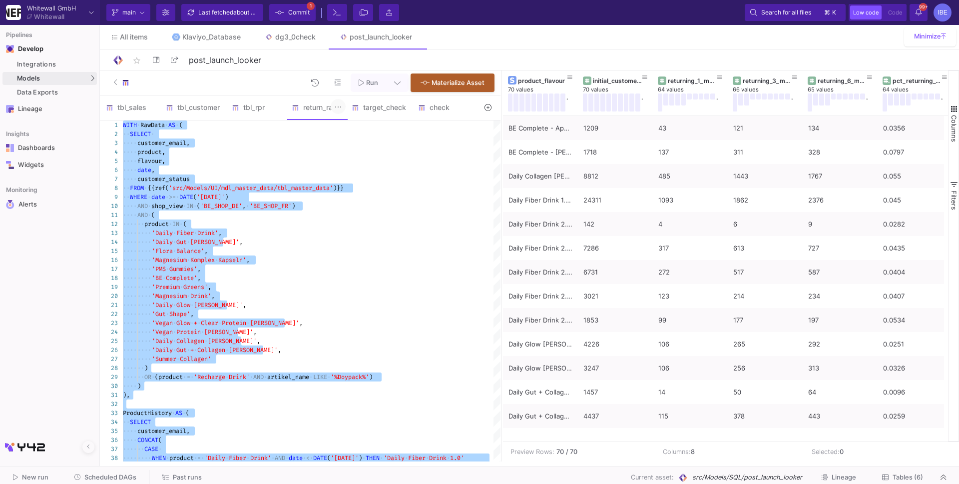
click at [341, 108] on icon at bounding box center [338, 107] width 7 height 8
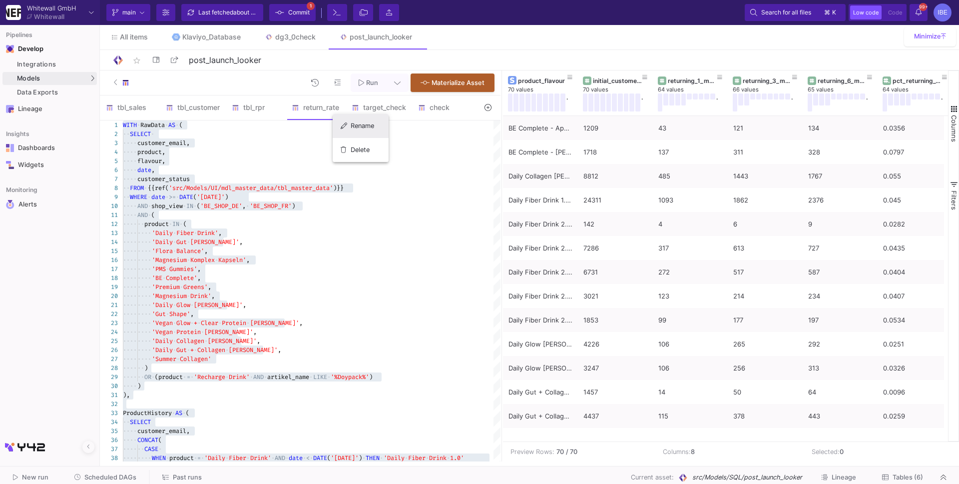
click at [351, 124] on div "Rename" at bounding box center [361, 126] width 40 height 24
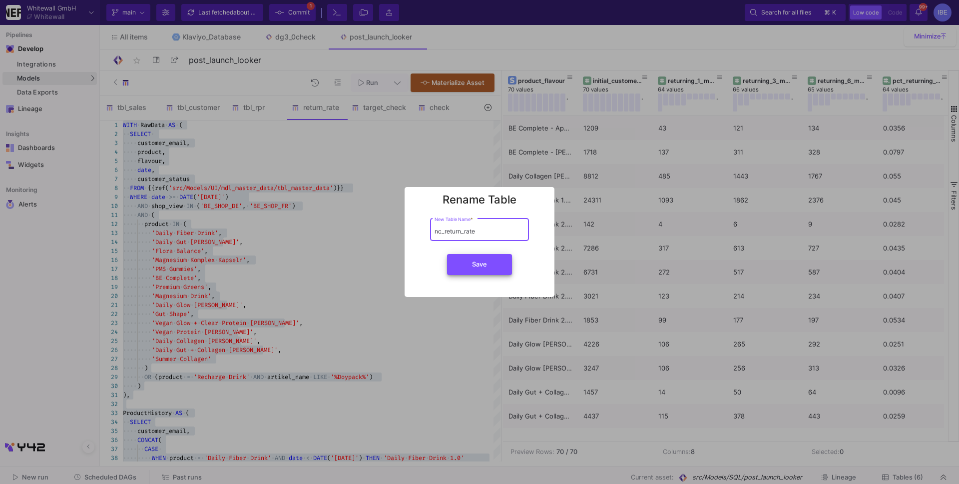
type input "nc_return_rate"
click at [493, 275] on div "Save" at bounding box center [480, 264] width 138 height 29
click at [489, 273] on button "Save" at bounding box center [479, 264] width 65 height 21
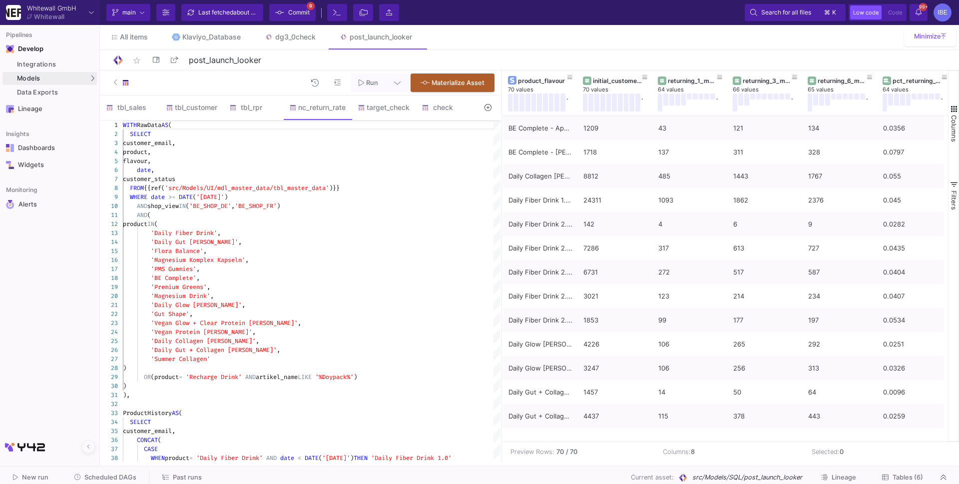
click at [454, 190] on div "FROM {{ref( 'src/Models/UI/mdl_master_data/tbl_master_data' )}}" at bounding box center [313, 187] width 381 height 9
click at [454, 191] on div "FROM {{ref( 'src/Models/UI/mdl_master_data/tbl_master_data' )}}" at bounding box center [313, 187] width 381 height 9
click at [404, 366] on div ")" at bounding box center [313, 367] width 381 height 9
type textarea "WITH RawData AS ( SELECT customer_email, product, flavour, date, customer_statu…"
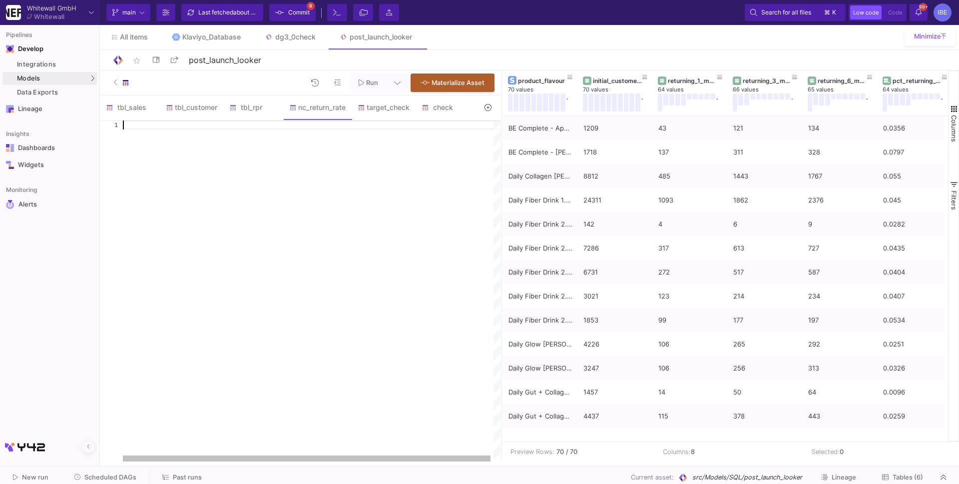
paste textarea "new_returned_1m, ROUND(SAFE_DIVIDE(new_returned_1m, new_customers), 4) AS pct_n…"
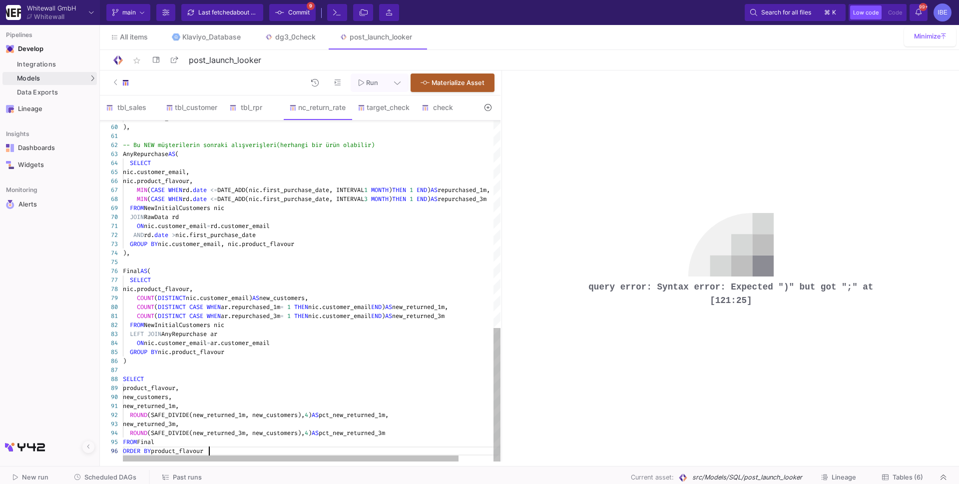
click at [390, 370] on div at bounding box center [331, 369] width 417 height 9
type textarea "WITH RawData AS ( SELECT customer_email, product, flavour, date, customer_statu…"
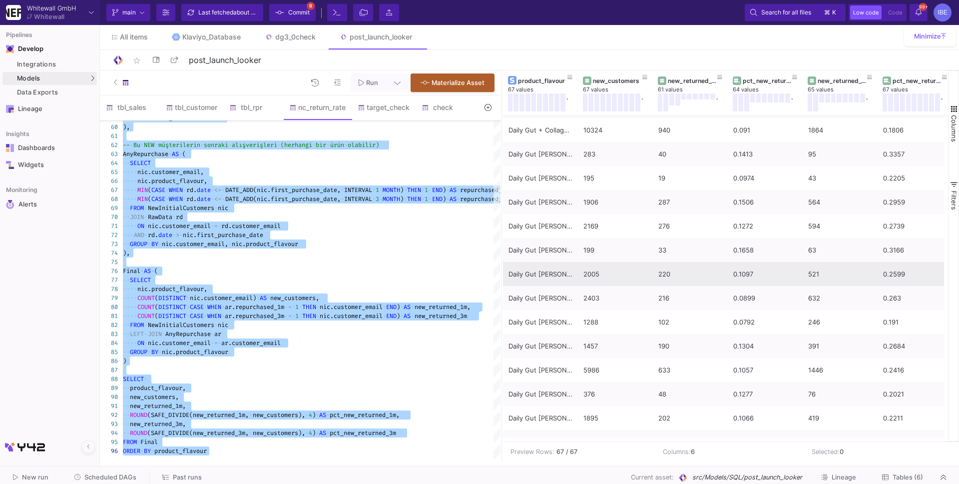
scroll to position [161, 0]
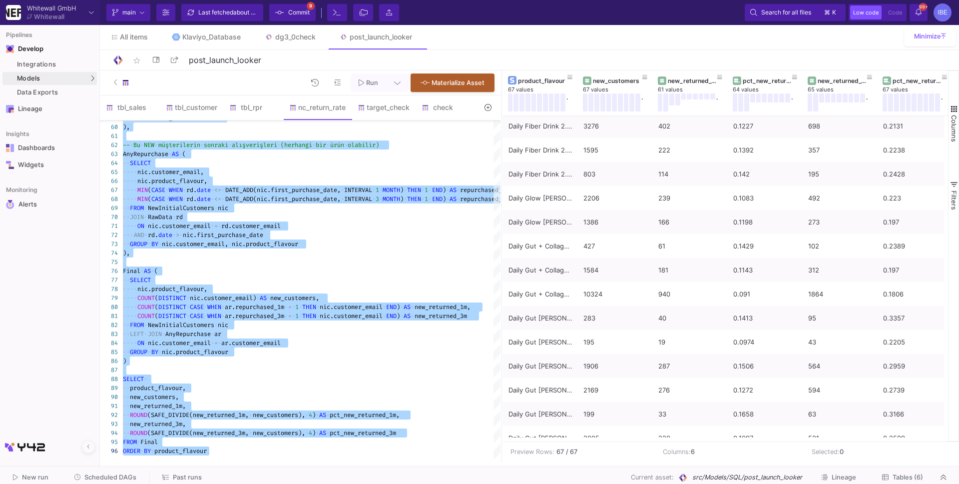
click at [303, 15] on span "Commit" at bounding box center [298, 12] width 21 height 15
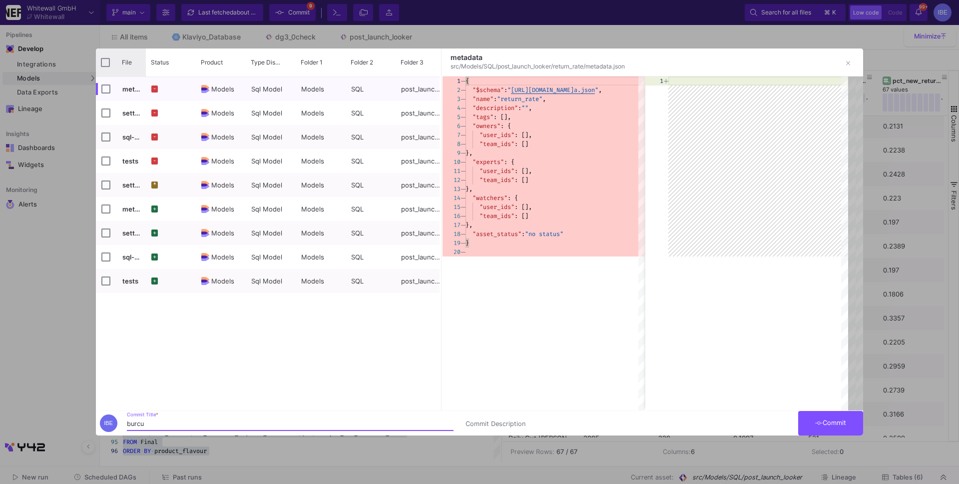
type input "burcu"
click at [102, 62] on input "Press Space to toggle all rows selection (unchecked)" at bounding box center [105, 62] width 9 height 9
checkbox input "true"
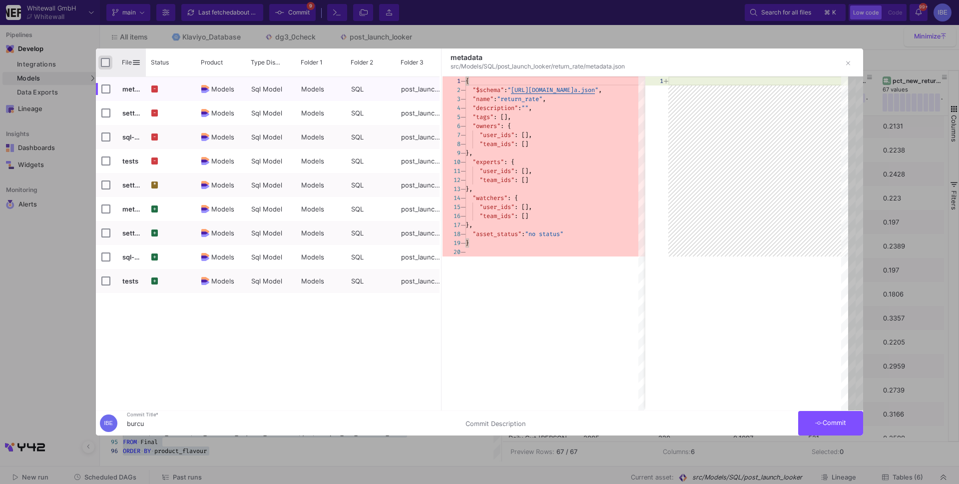
checkbox input "true"
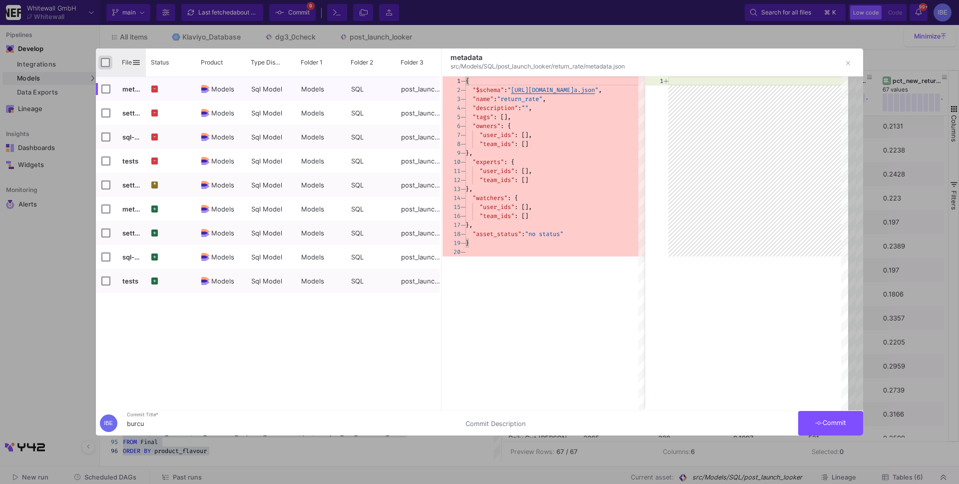
checkbox input "true"
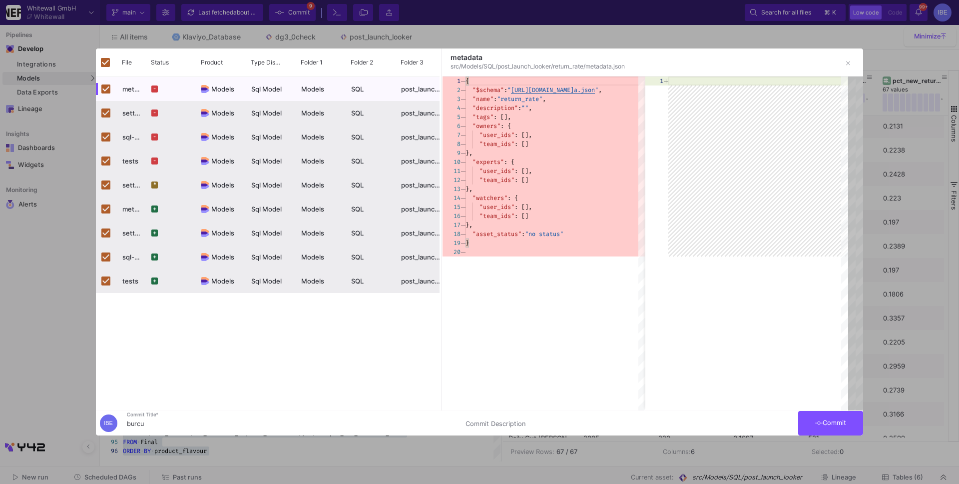
click at [843, 415] on button "Commit" at bounding box center [830, 423] width 65 height 24
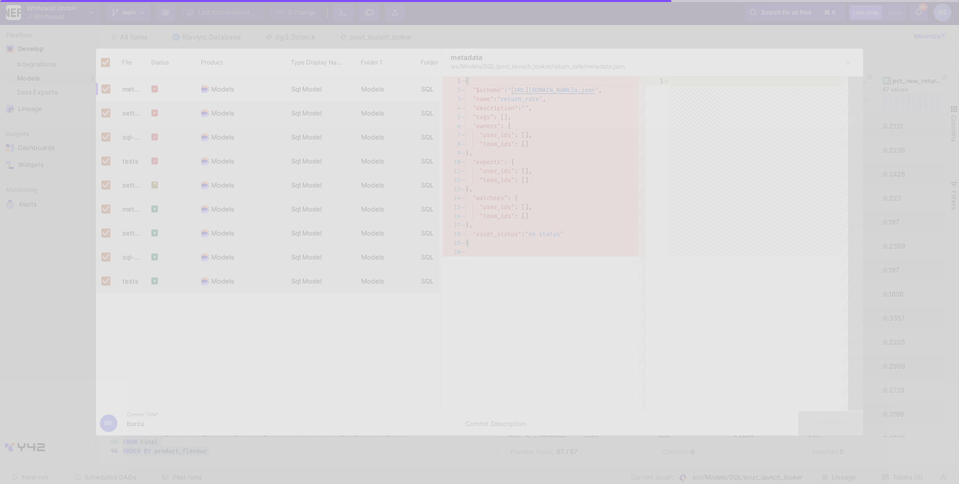
checkbox input "false"
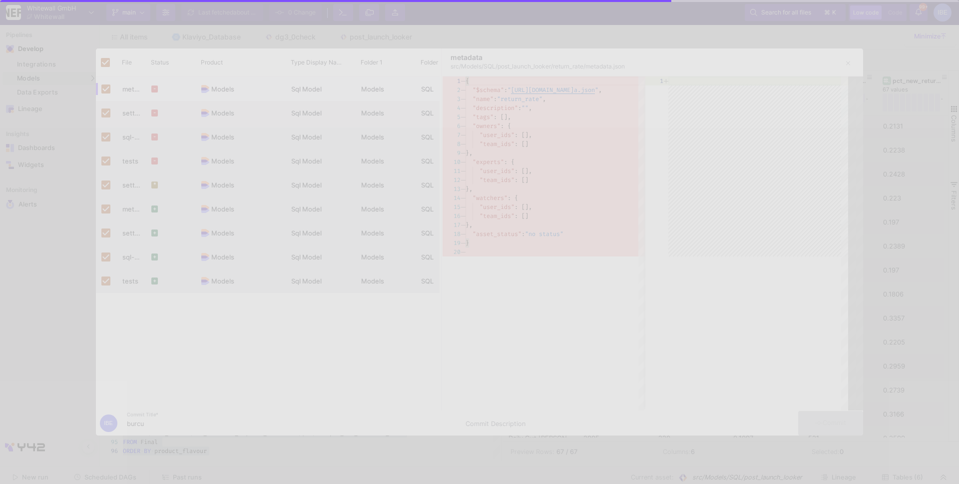
checkbox input "false"
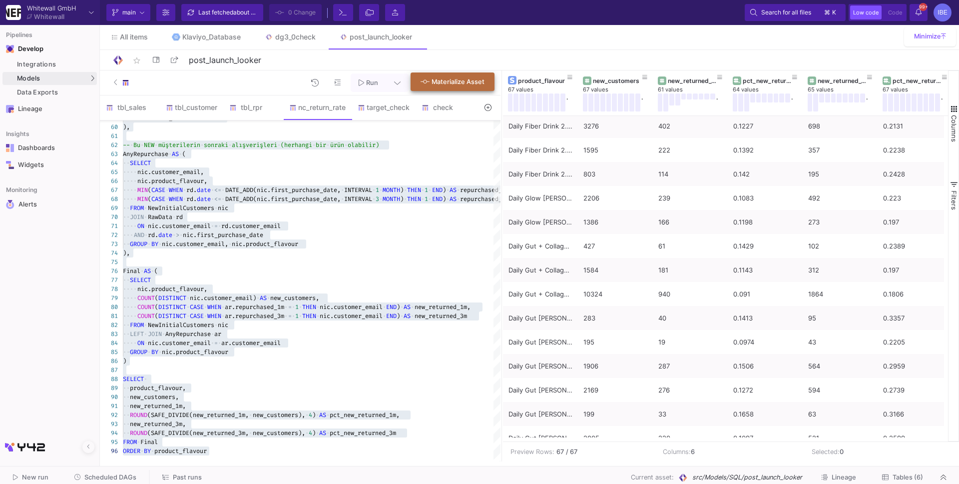
click at [466, 85] on span "Materialize Asset" at bounding box center [458, 81] width 53 height 7
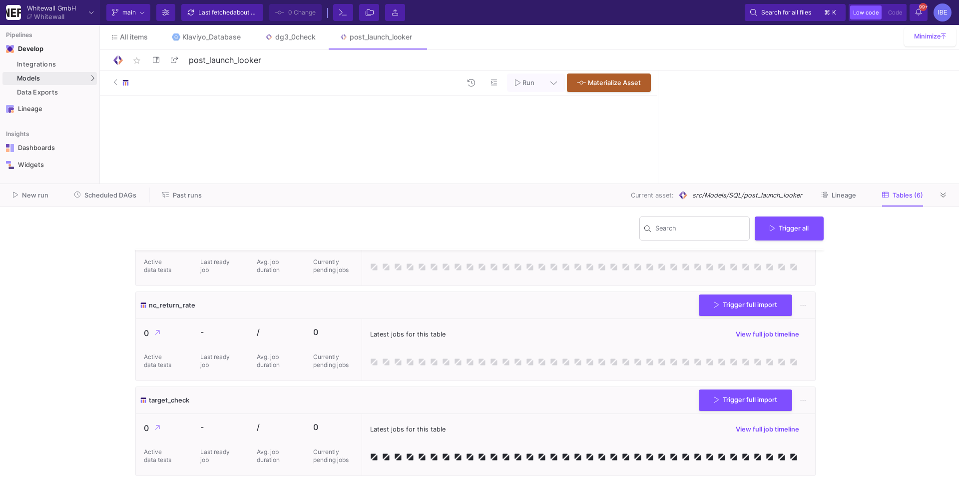
scroll to position [63, 0]
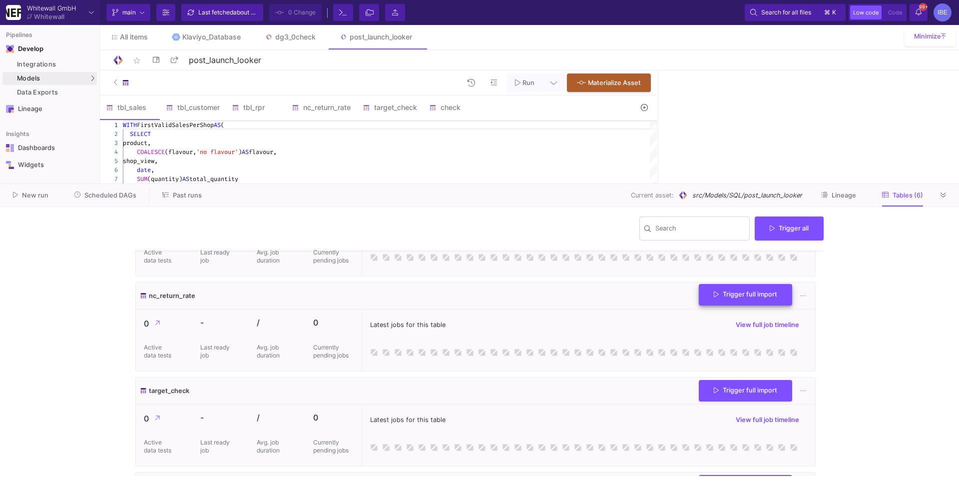
click at [757, 299] on button "Trigger full import" at bounding box center [745, 294] width 93 height 21
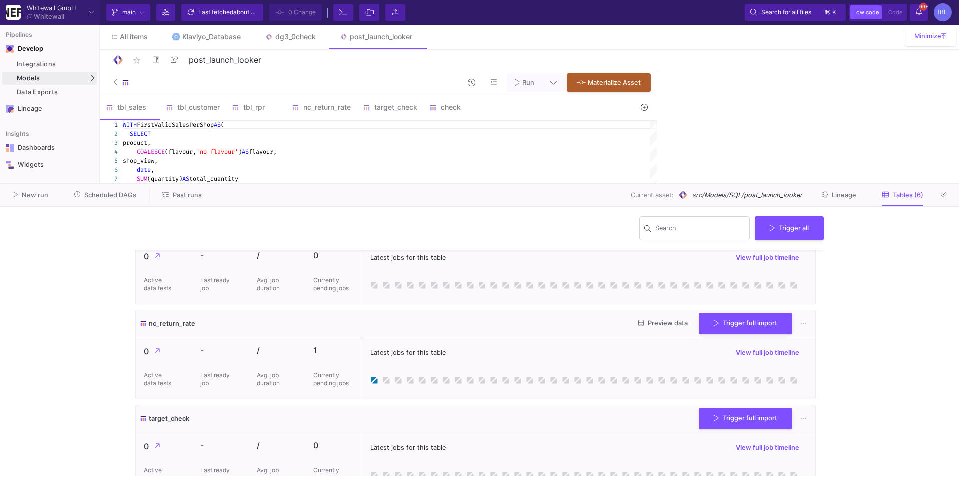
scroll to position [0, 0]
